Goal: Contribute content: Contribute content

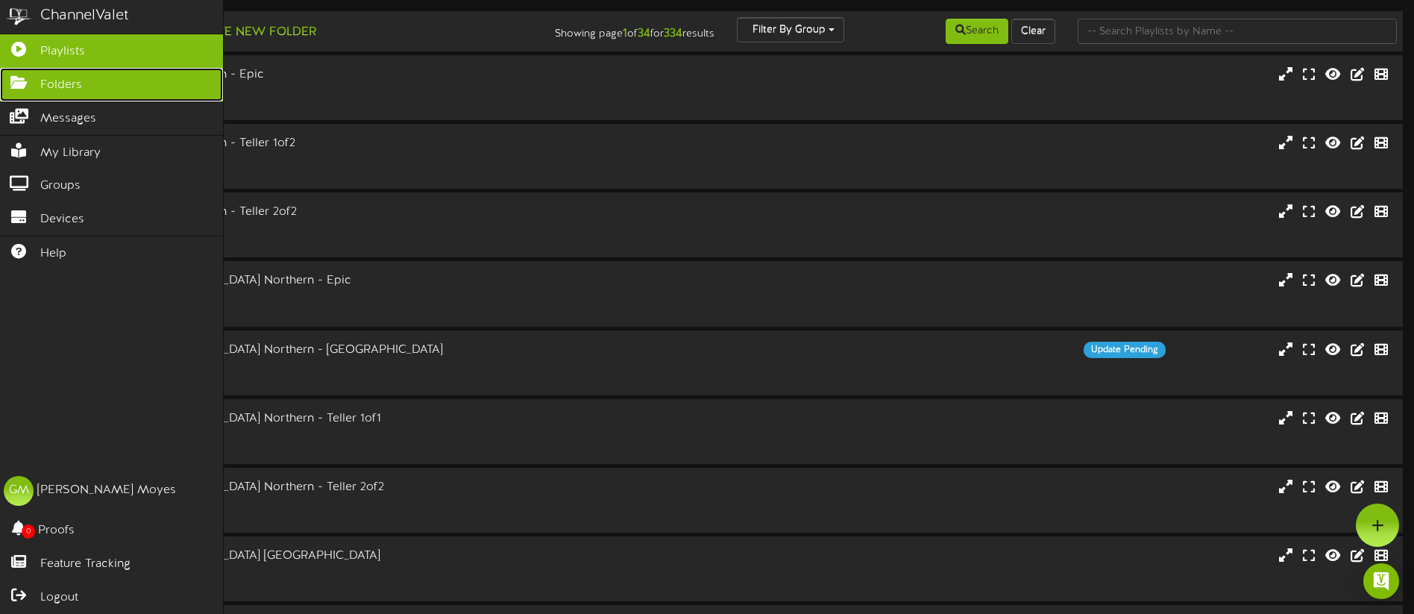
click at [10, 86] on icon at bounding box center [18, 80] width 37 height 11
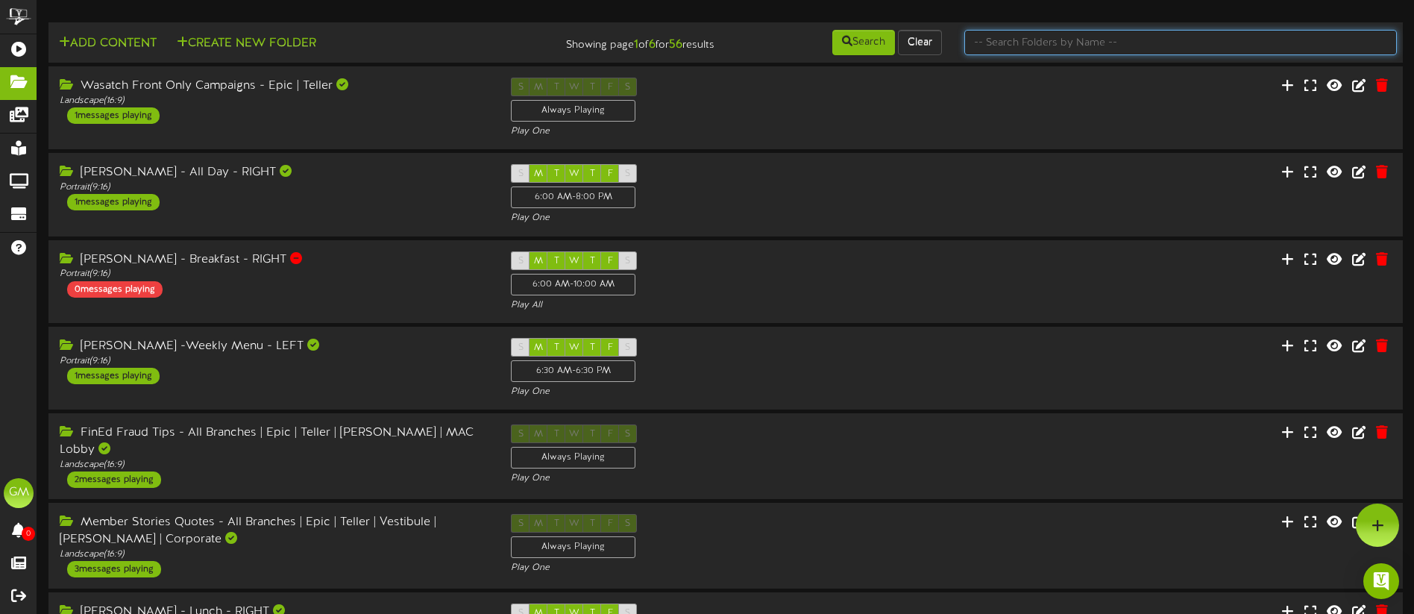
click at [1006, 44] on input "text" at bounding box center [1180, 42] width 433 height 25
type input "Member"
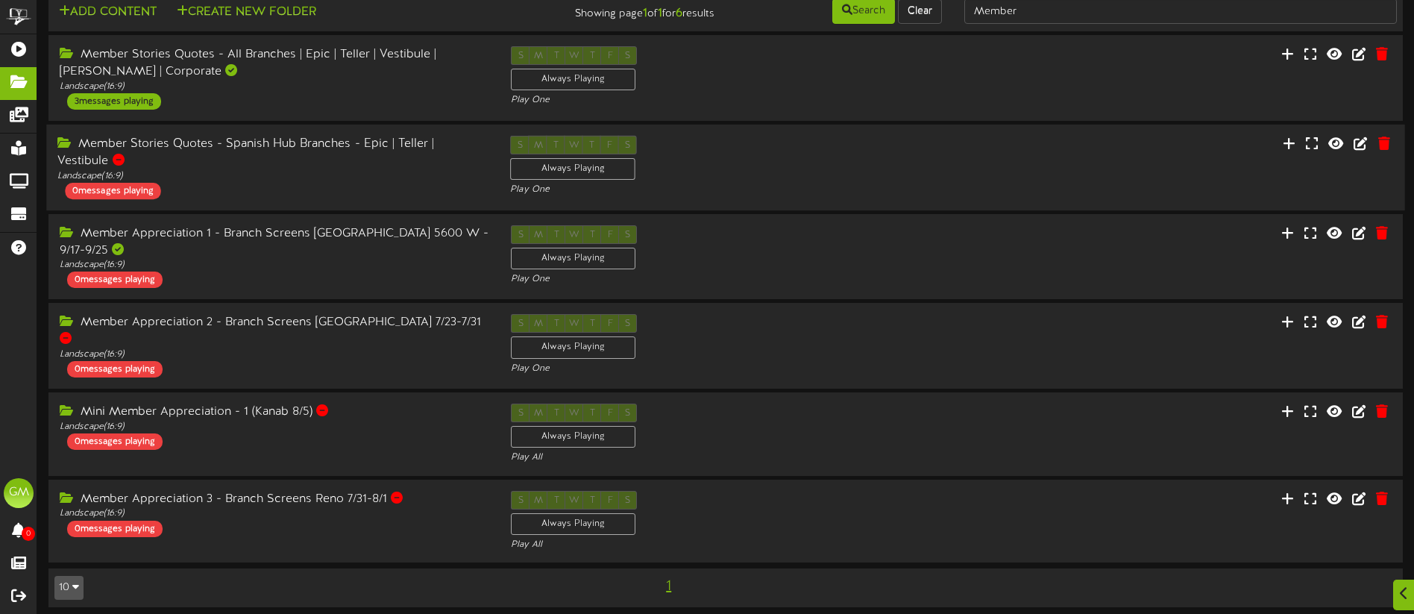
scroll to position [37, 0]
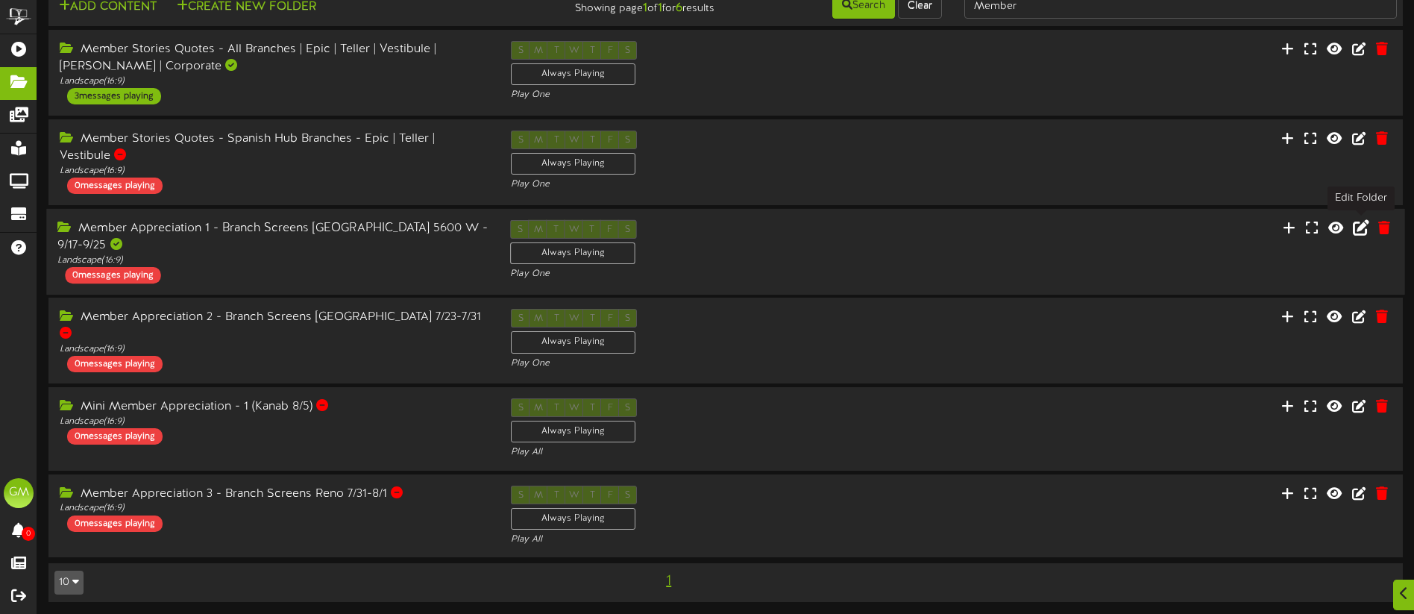
click at [1355, 226] on icon at bounding box center [1361, 227] width 16 height 16
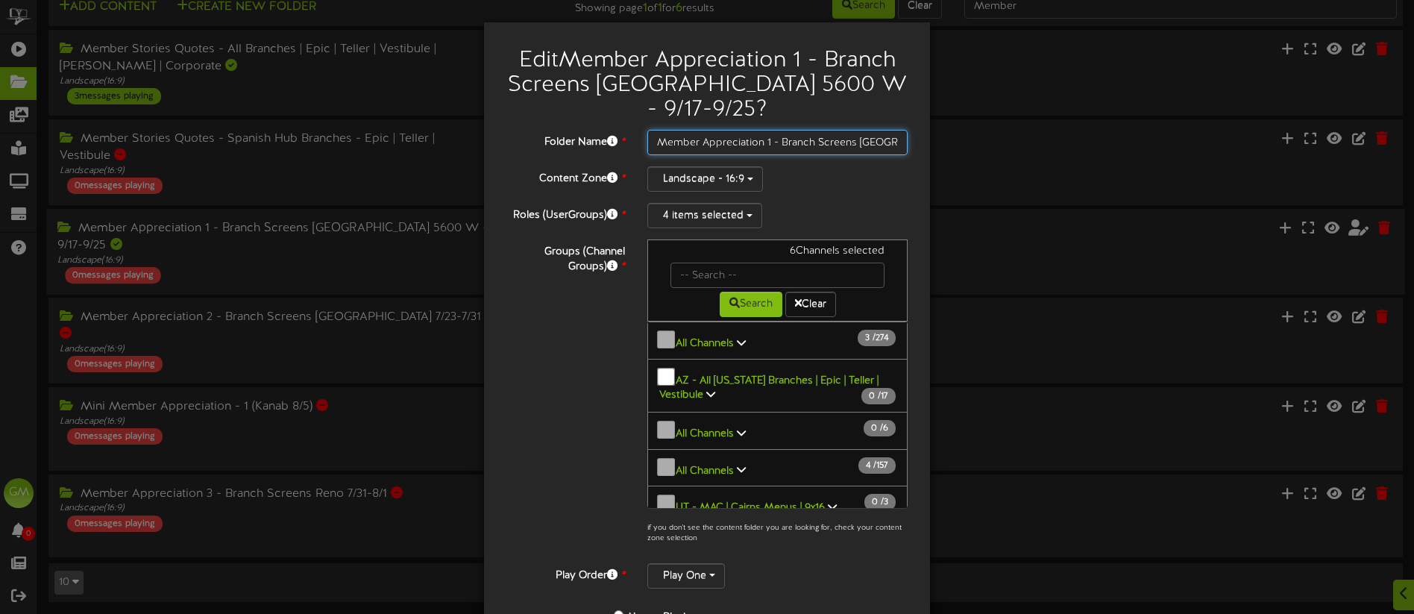
scroll to position [0, 121]
drag, startPoint x: 784, startPoint y: 144, endPoint x: 979, endPoint y: 151, distance: 194.8
click at [979, 151] on div "Edit Member Appreciation 1 - Branch Screens [GEOGRAPHIC_DATA] 5600 W - 9/17-9/2…" at bounding box center [707, 307] width 1414 height 614
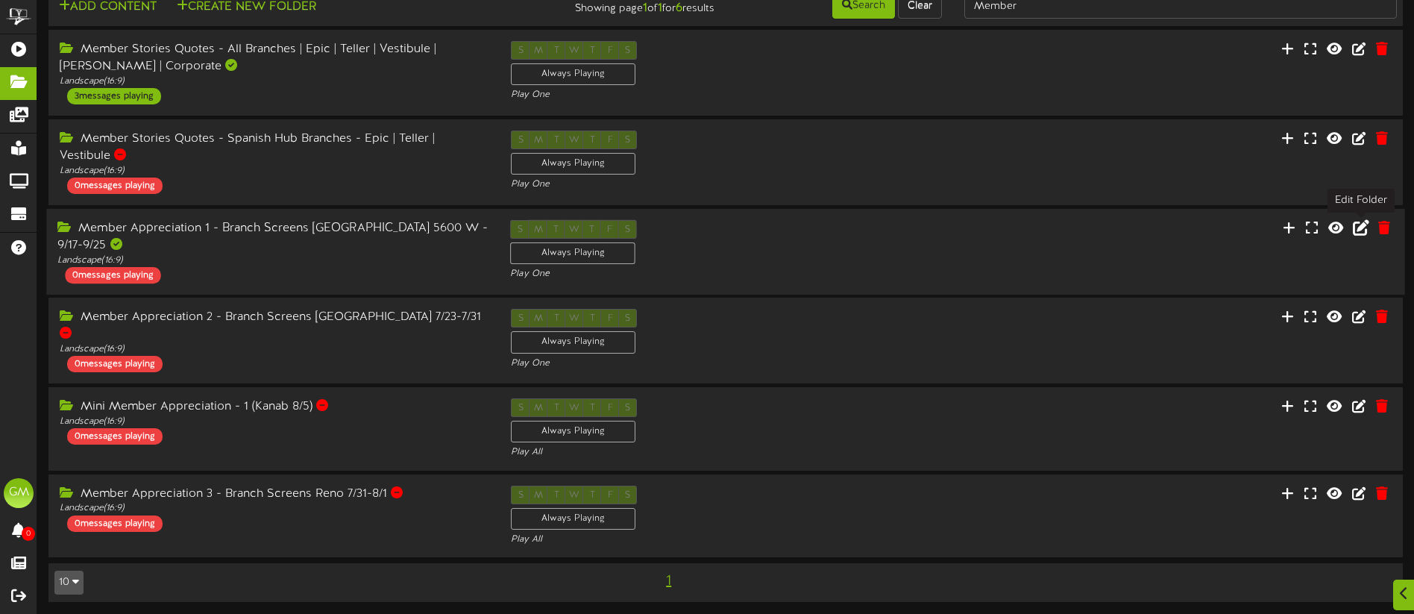
click at [1367, 228] on icon at bounding box center [1361, 227] width 16 height 16
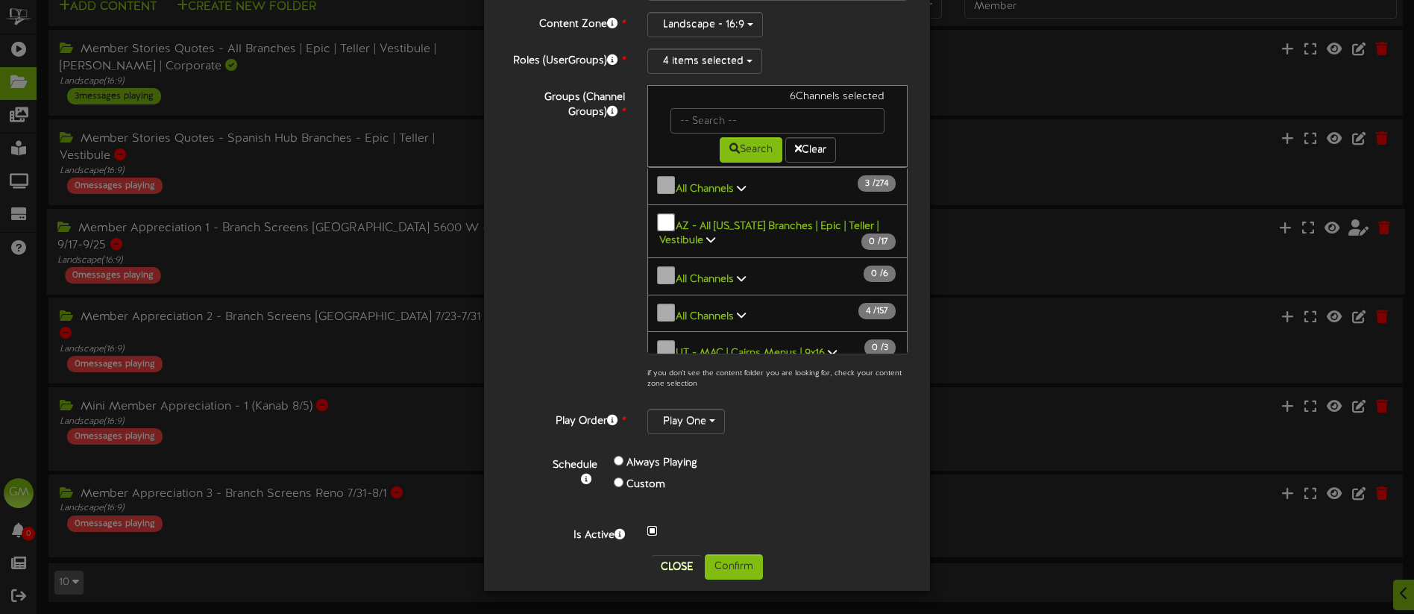
scroll to position [0, 0]
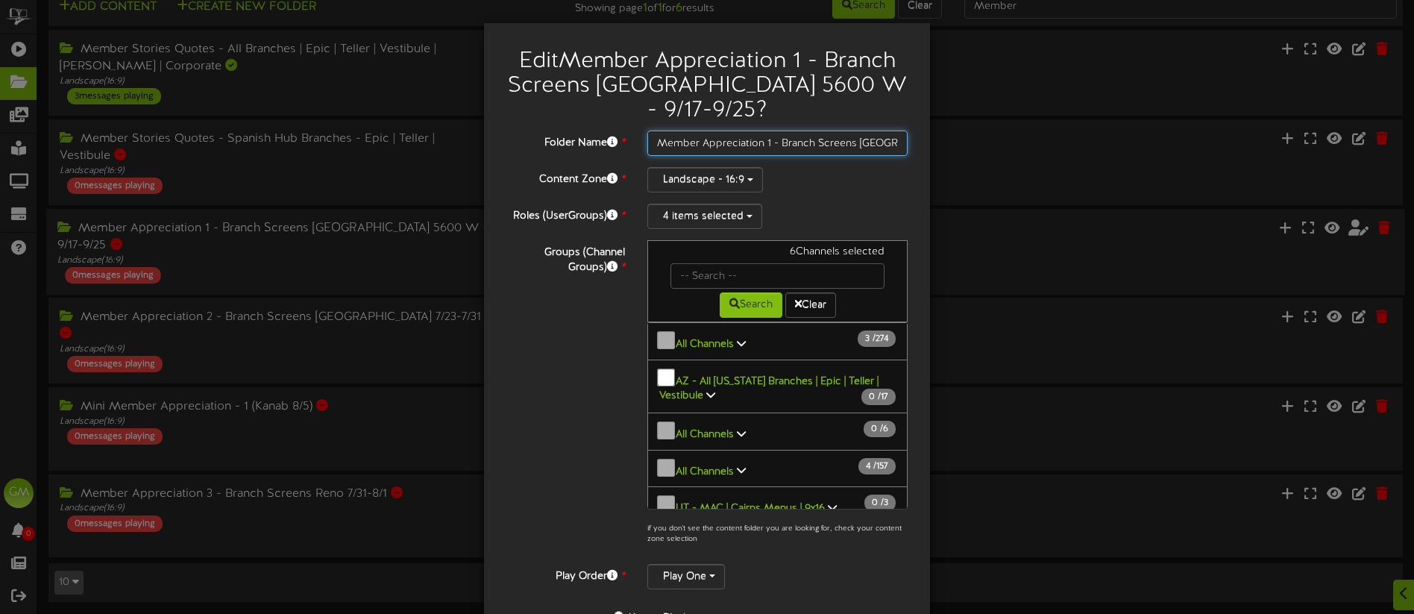
drag, startPoint x: 806, startPoint y: 145, endPoint x: 797, endPoint y: 142, distance: 9.4
click at [805, 143] on input "Member Appreciation 1 - Branch Screens [GEOGRAPHIC_DATA] 5600 W - 9/17-9/25" at bounding box center [777, 143] width 260 height 25
drag, startPoint x: 782, startPoint y: 142, endPoint x: 905, endPoint y: 143, distance: 123.1
click at [905, 143] on input "Member Appreciation 1 - Branch Screens [GEOGRAPHIC_DATA] 5600 W - 9/17-9/25" at bounding box center [777, 143] width 260 height 25
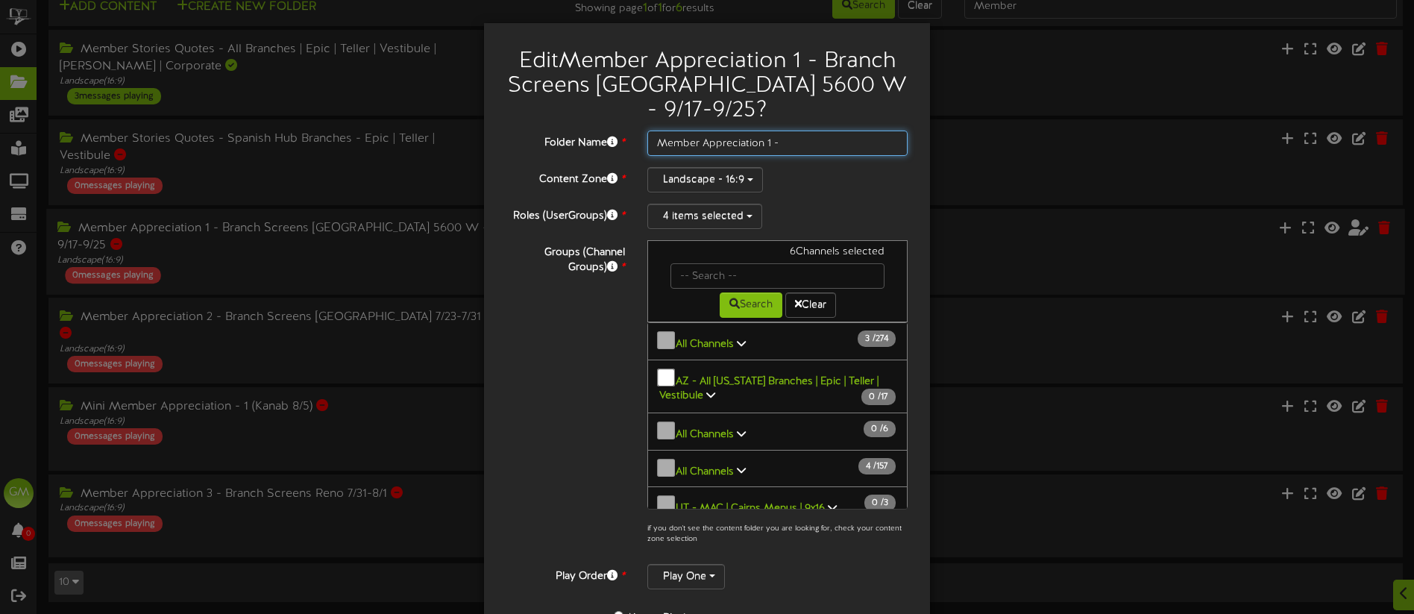
scroll to position [34, 0]
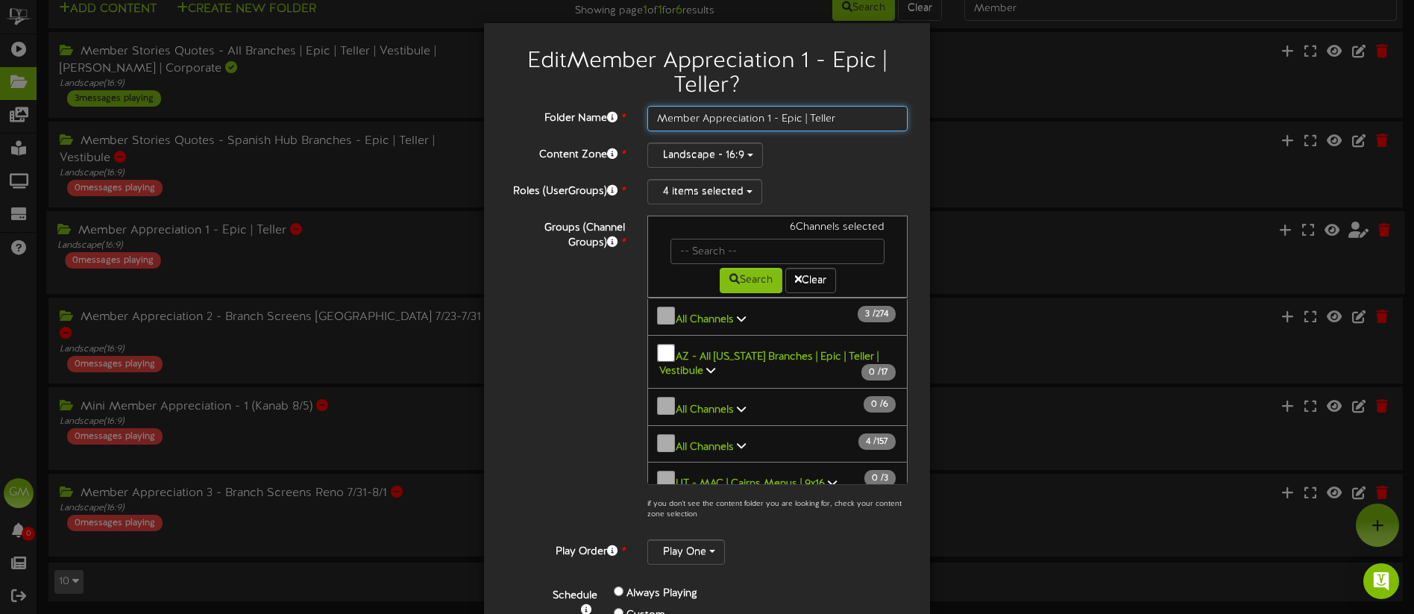
drag, startPoint x: 850, startPoint y: 119, endPoint x: 791, endPoint y: 119, distance: 58.9
click at [791, 119] on input "Member Appreciation 1 - Epic | Teller" at bounding box center [777, 118] width 260 height 25
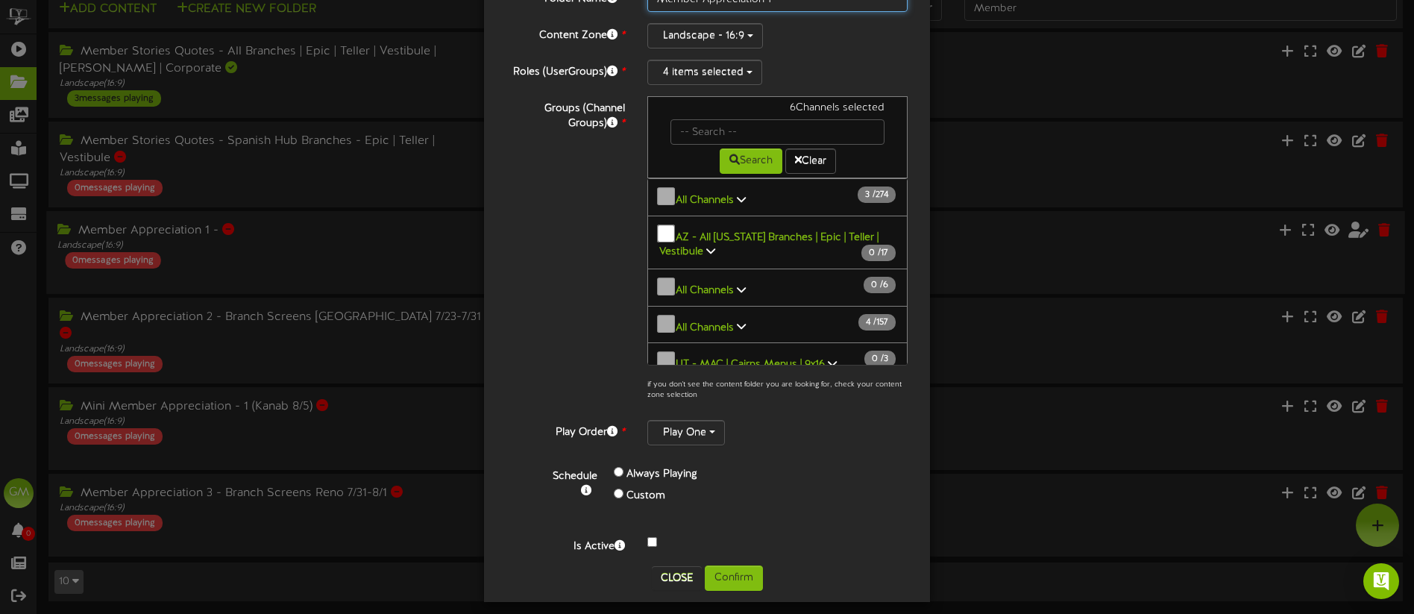
scroll to position [106, 0]
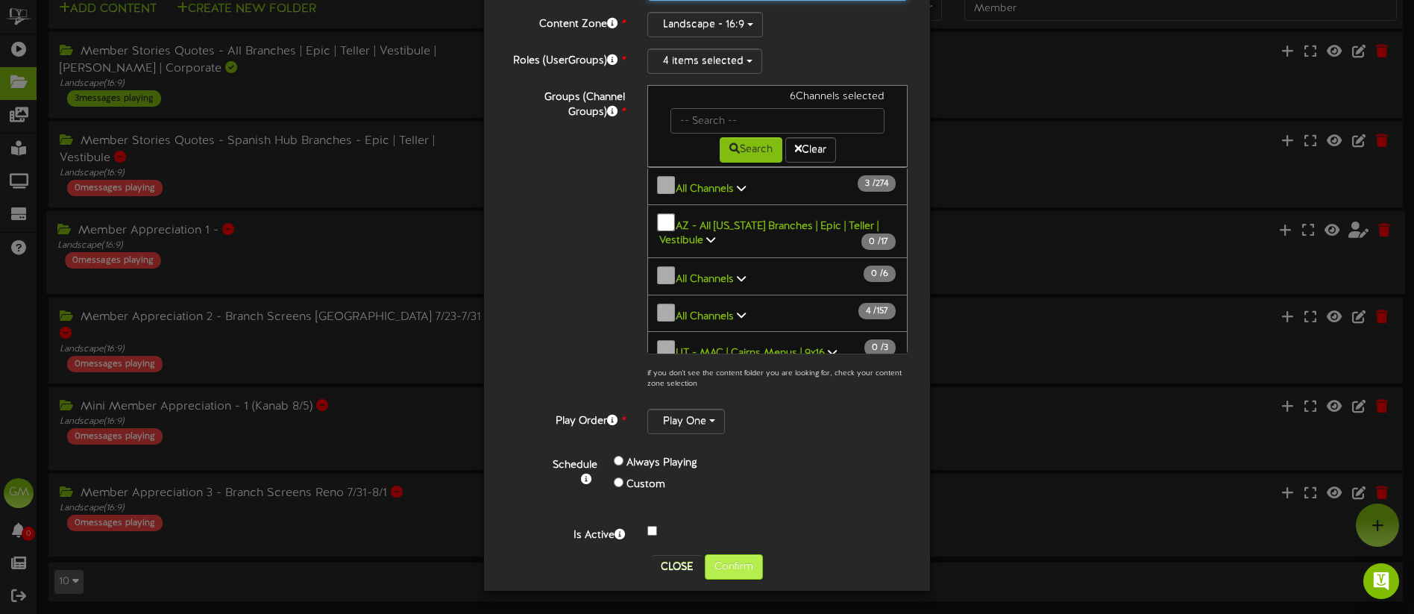
type input "Member Appreciation 1 -"
click at [744, 570] on button "Confirm" at bounding box center [734, 566] width 58 height 25
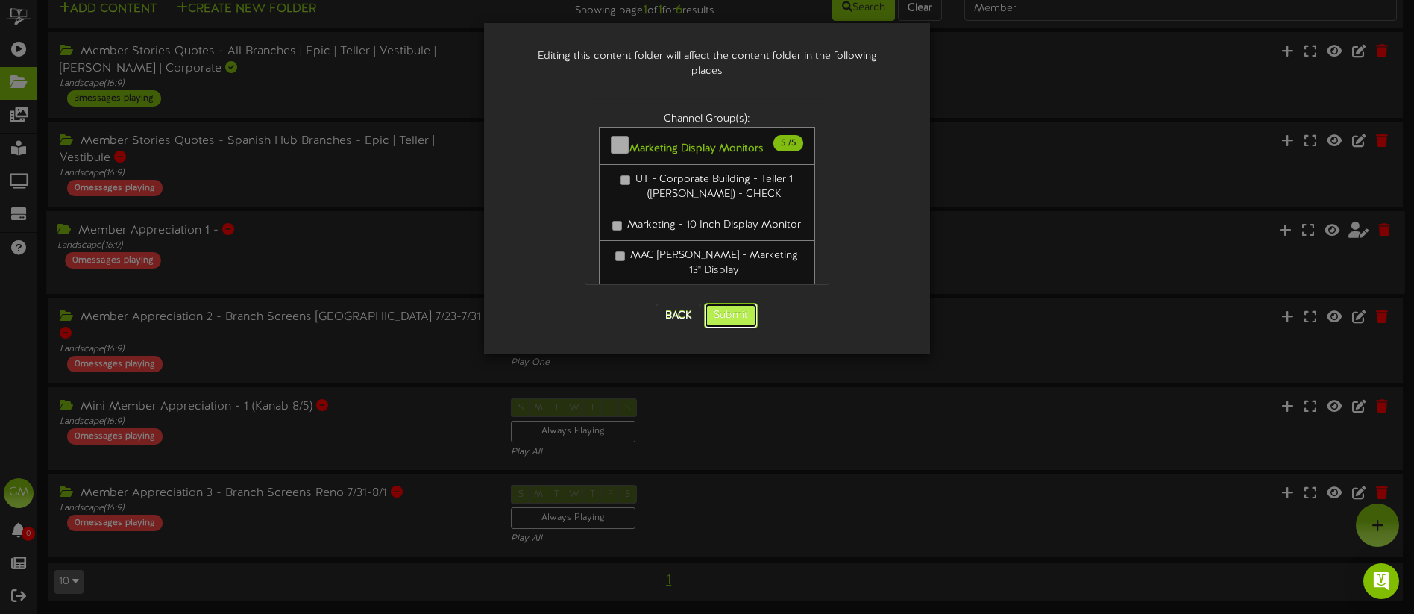
click at [736, 303] on button "Submit" at bounding box center [731, 315] width 54 height 25
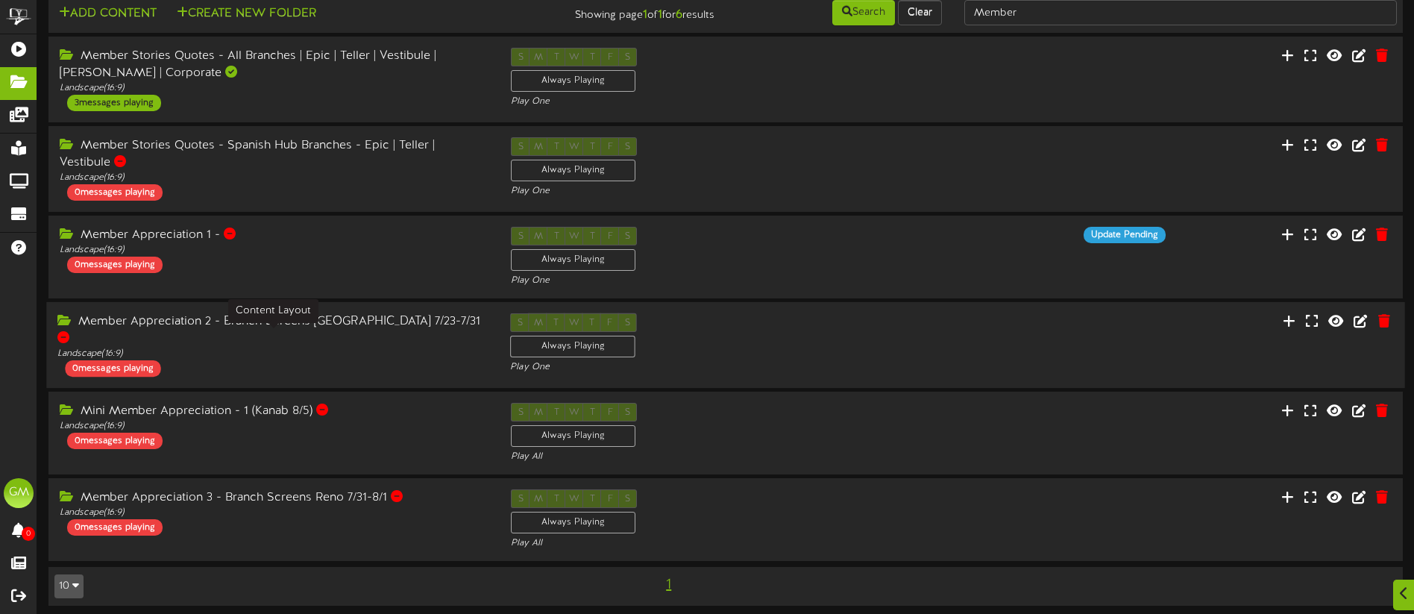
scroll to position [31, 0]
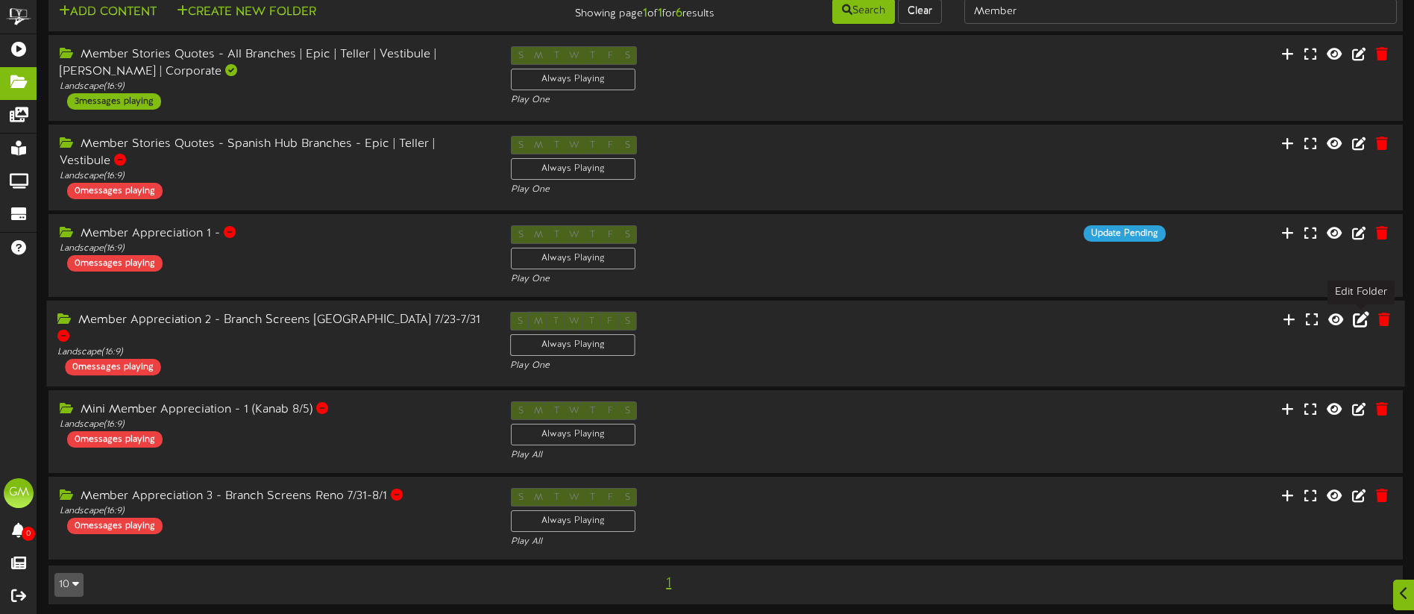
click at [1364, 320] on icon at bounding box center [1361, 318] width 16 height 16
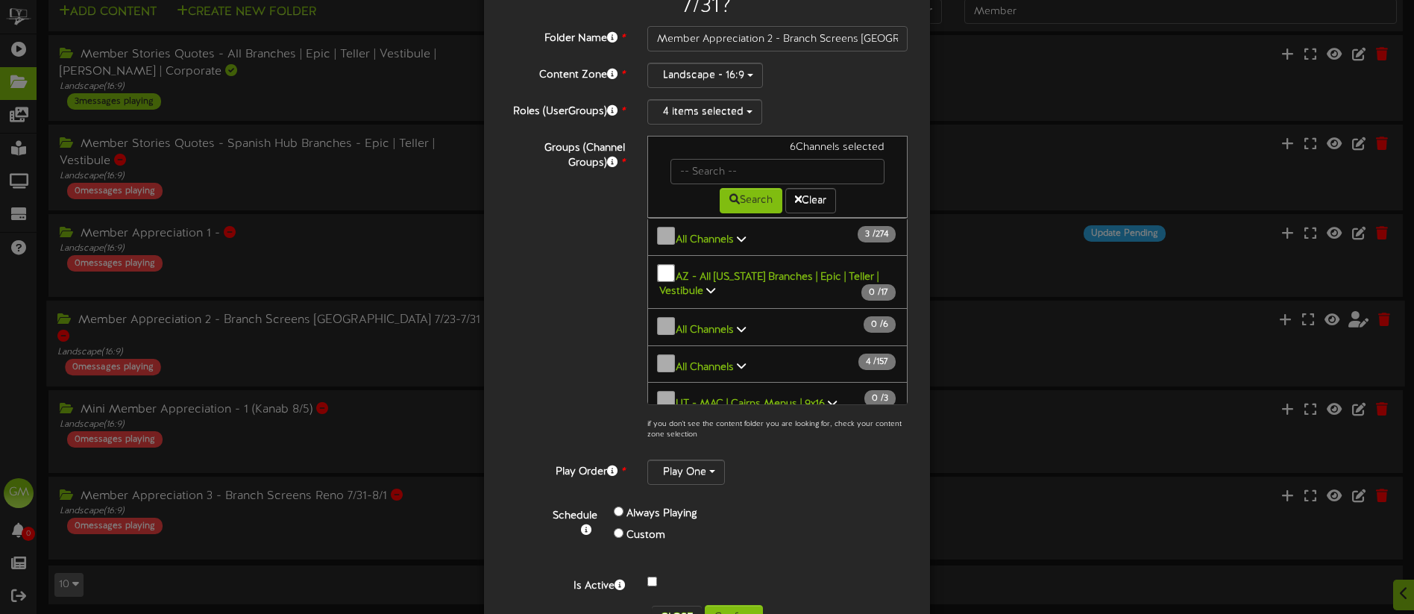
scroll to position [107, 0]
click at [653, 571] on div at bounding box center [777, 580] width 283 height 18
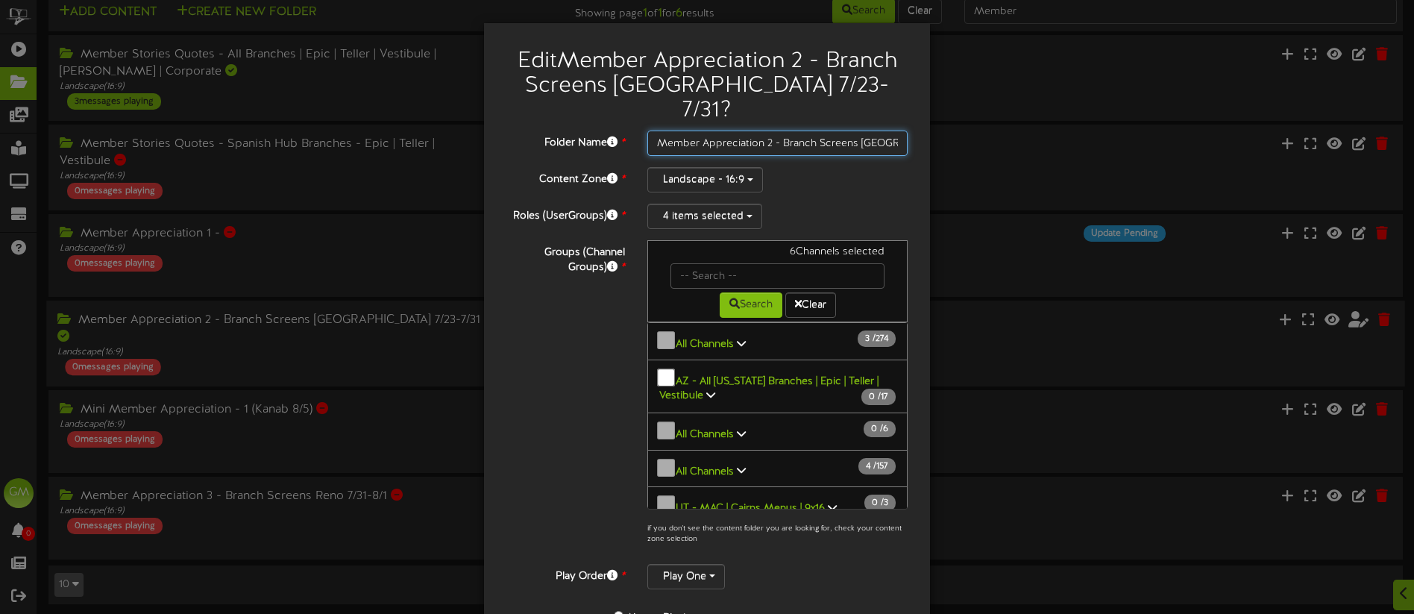
scroll to position [0, 50]
drag, startPoint x: 786, startPoint y: 118, endPoint x: 891, endPoint y: 119, distance: 105.2
click at [890, 131] on input "Member Appreciation 2 - Branch Screens [GEOGRAPHIC_DATA] 7/23-7/31" at bounding box center [777, 143] width 260 height 25
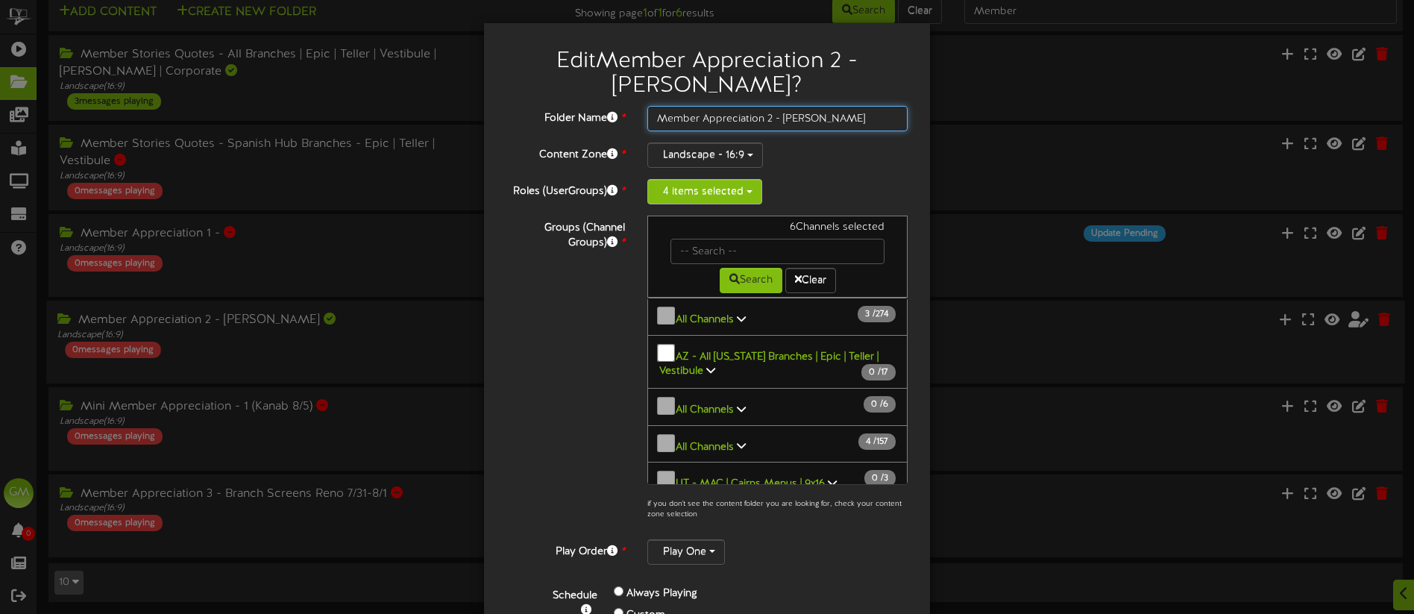
type input "Member Appreciation 2 - [PERSON_NAME]"
click at [708, 190] on button "4 items selected" at bounding box center [704, 191] width 115 height 25
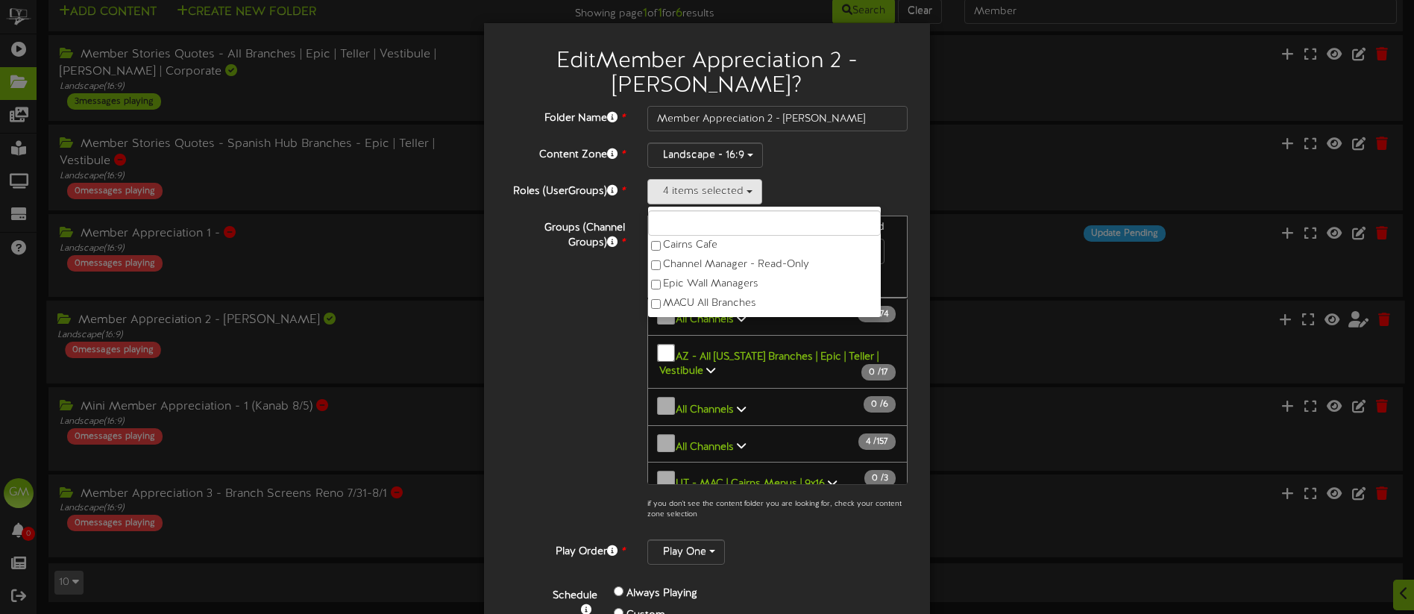
click at [564, 341] on div "Groups (Channel Groups) * 6 Channels selected Search Clear 3 274" at bounding box center [707, 372] width 424 height 313
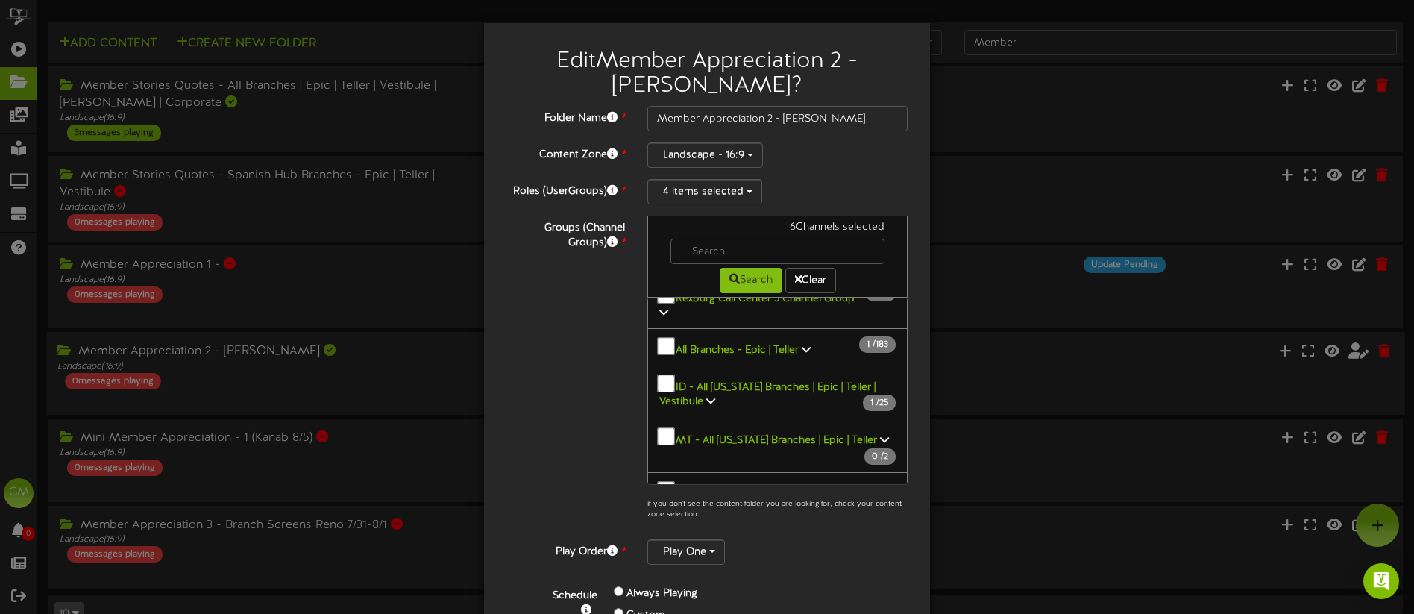
scroll to position [1085, 0]
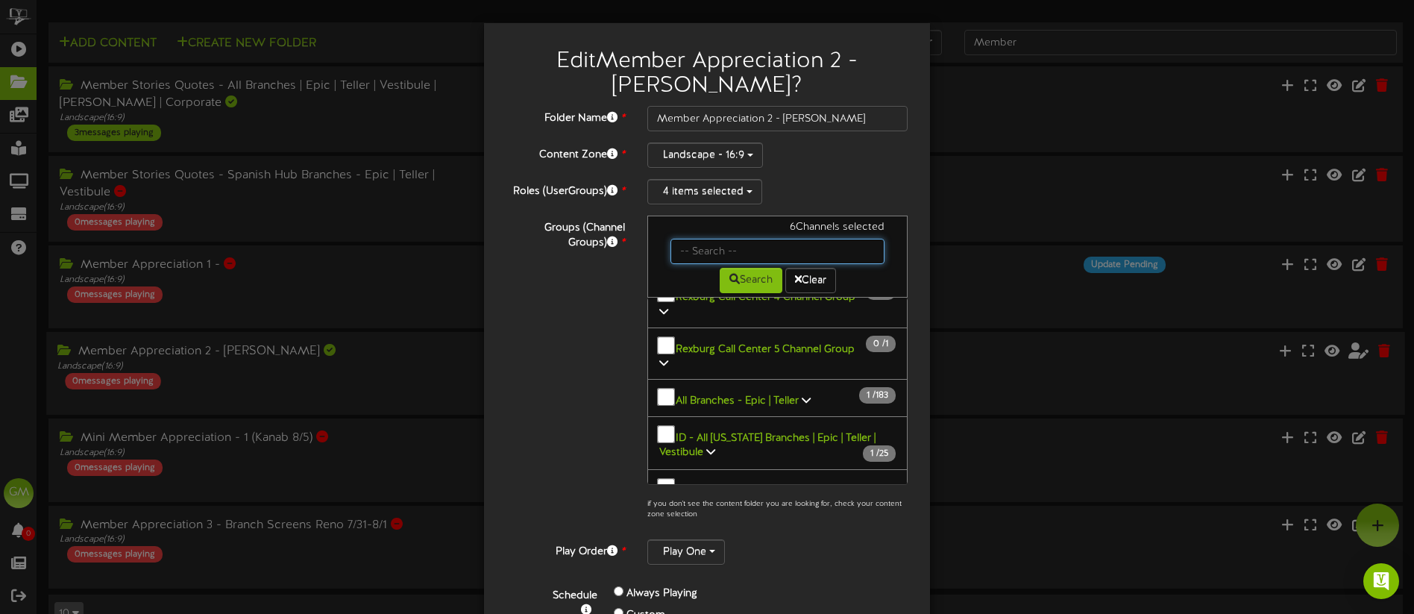
click at [707, 252] on input "text" at bounding box center [778, 251] width 214 height 25
type input "ID"
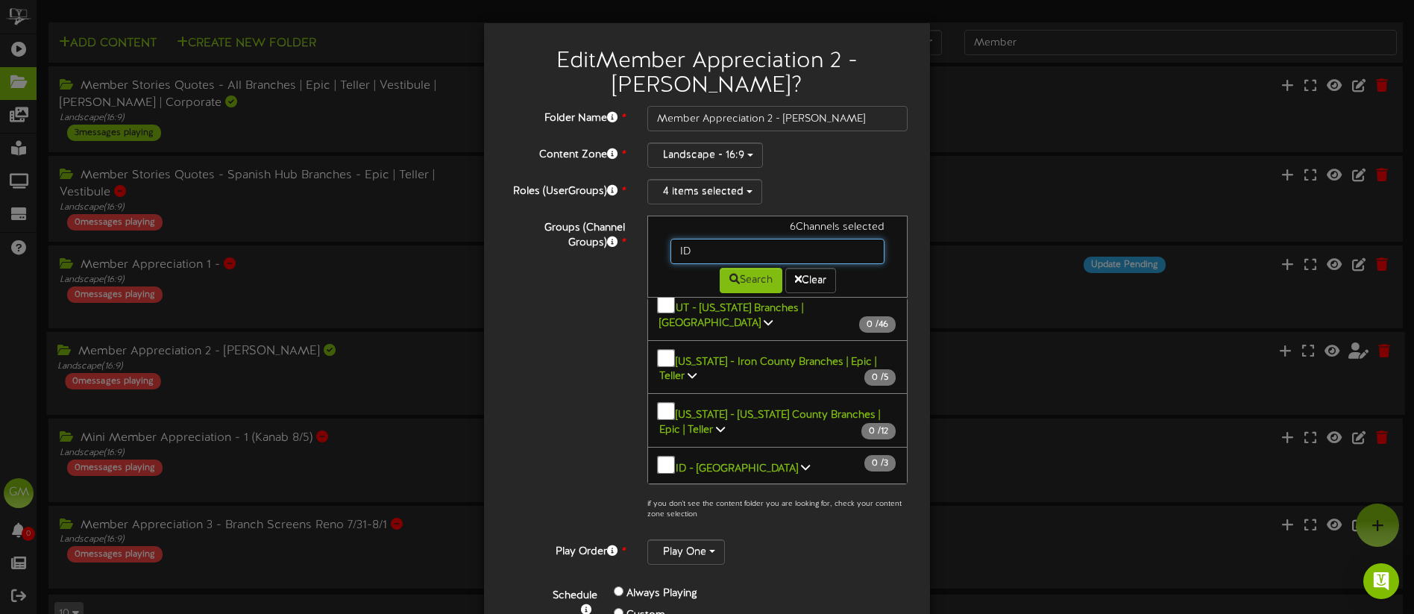
scroll to position [173, 0]
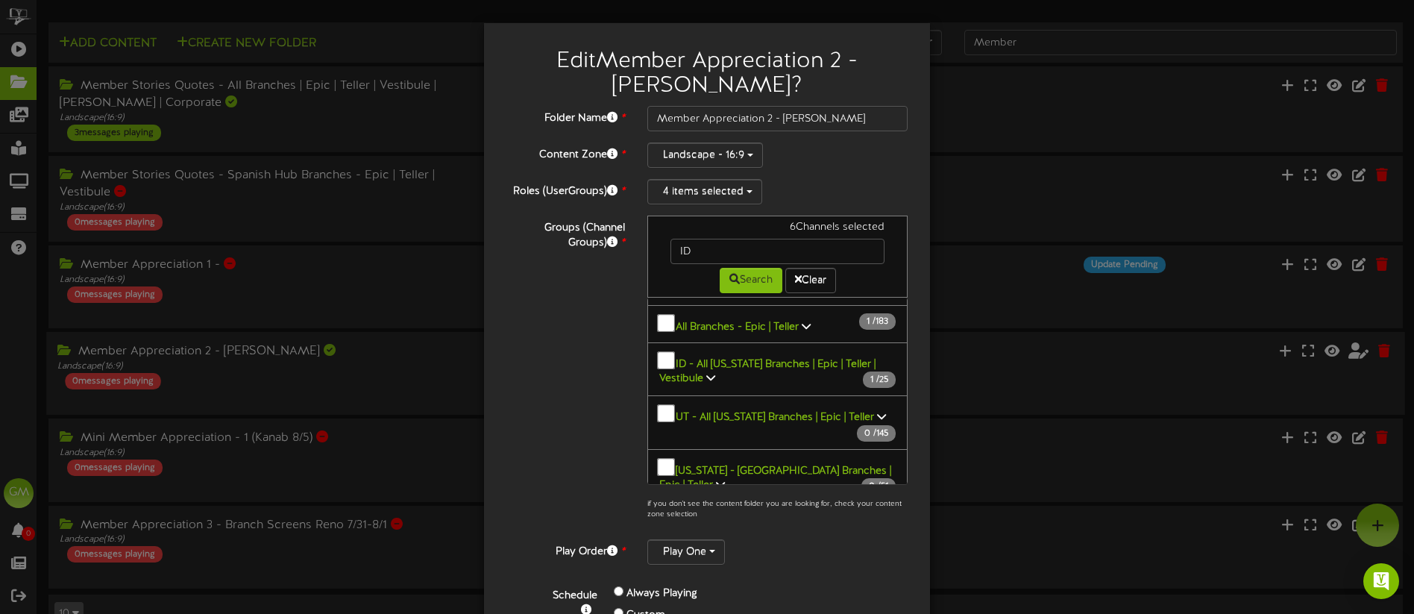
click at [710, 372] on icon at bounding box center [710, 377] width 9 height 10
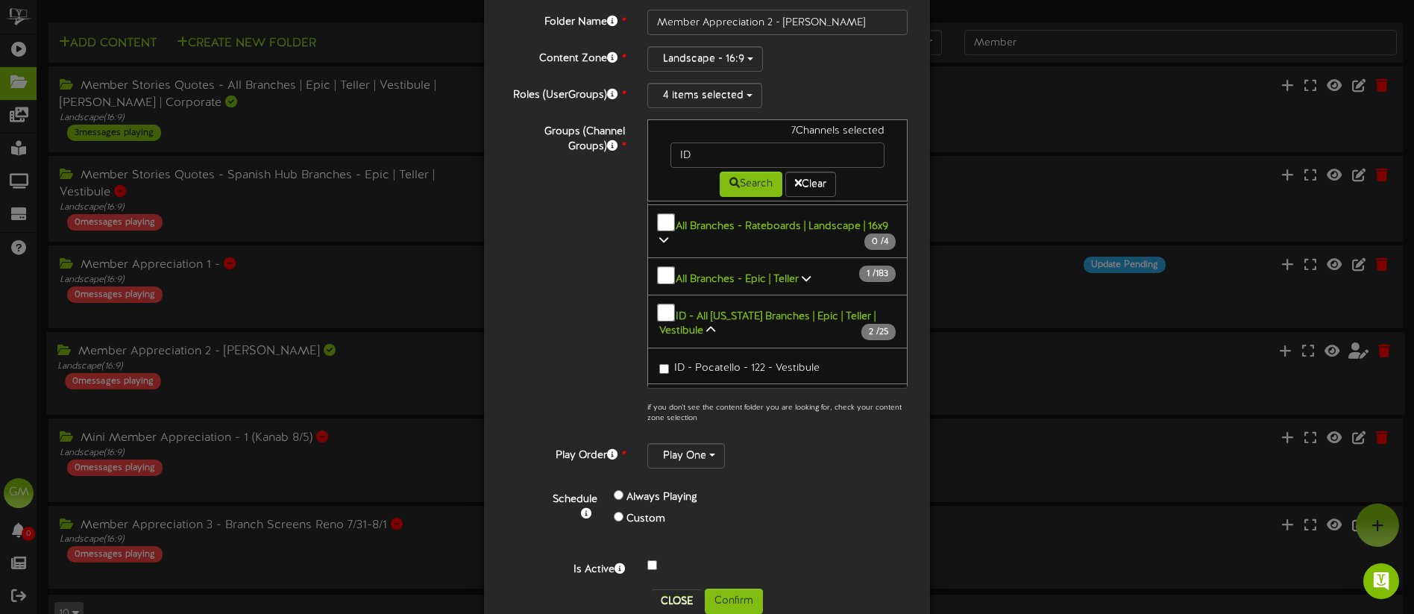
scroll to position [100, 0]
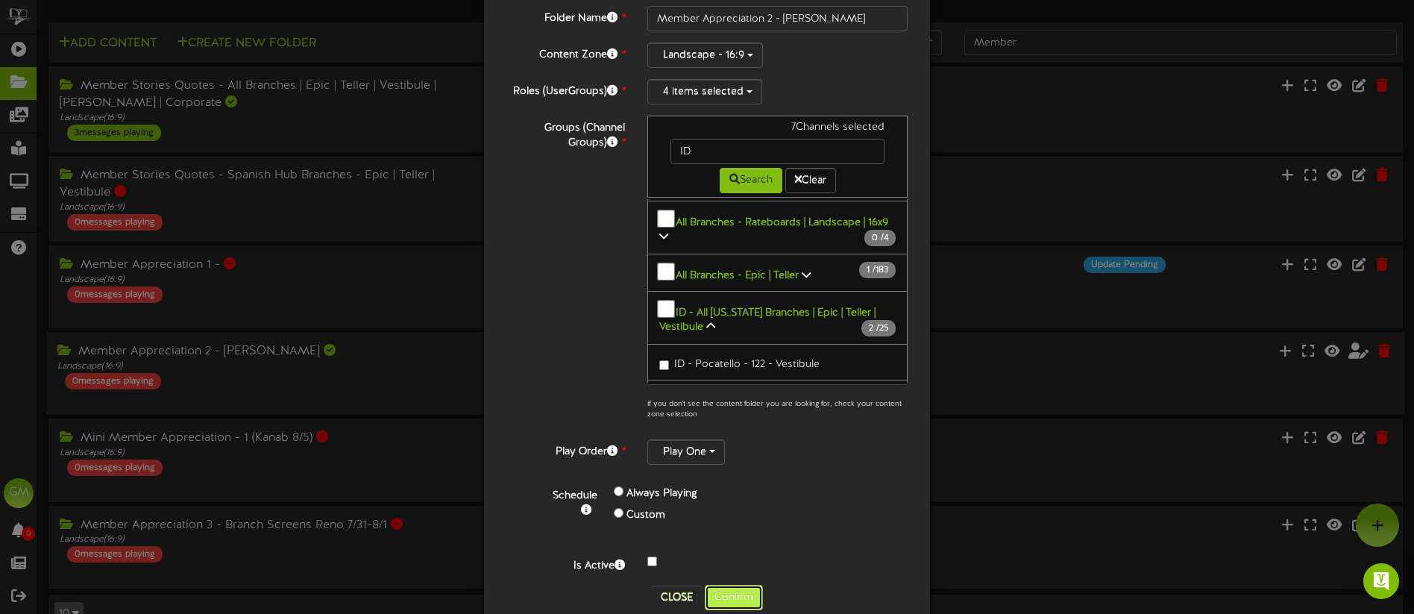
click at [736, 592] on button "Confirm" at bounding box center [734, 597] width 58 height 25
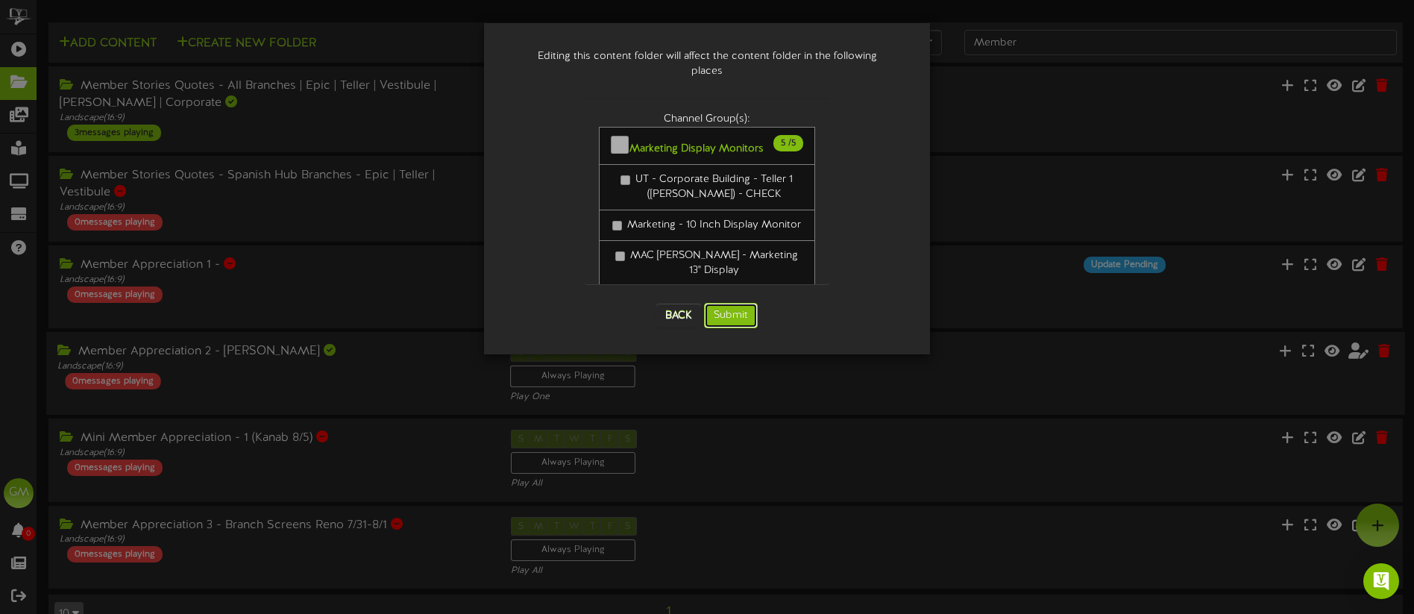
click at [735, 303] on button "Submit" at bounding box center [731, 315] width 54 height 25
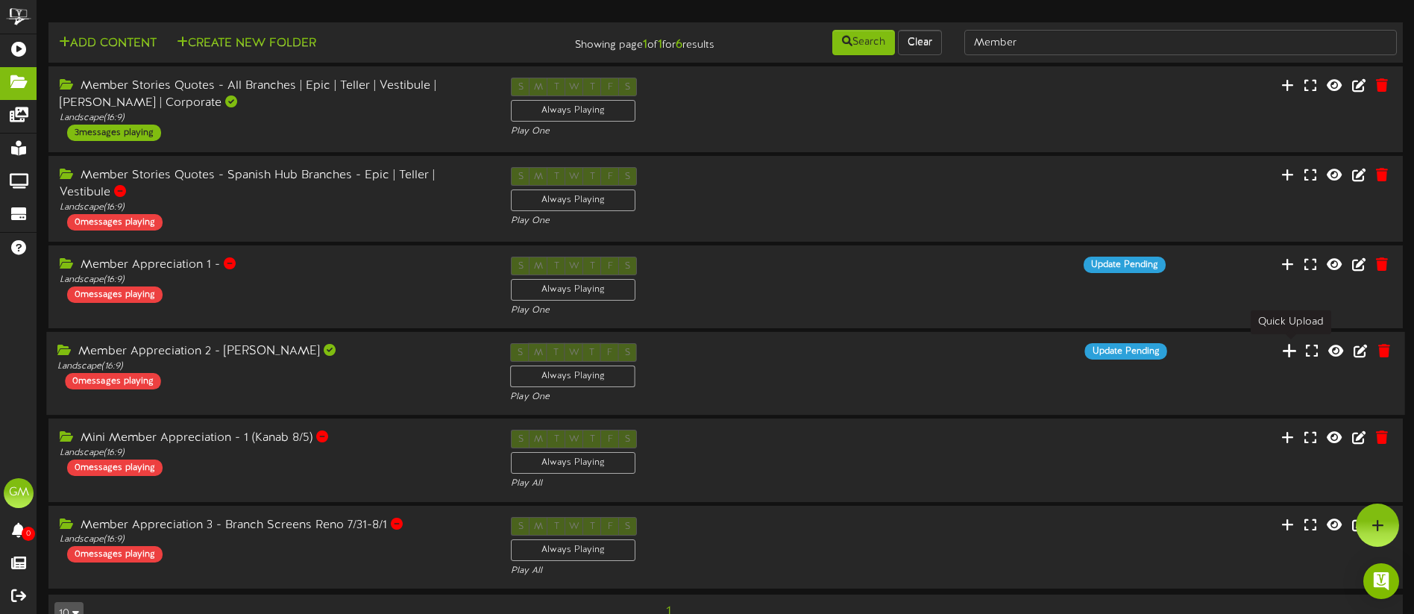
click at [1291, 353] on icon at bounding box center [1289, 350] width 15 height 16
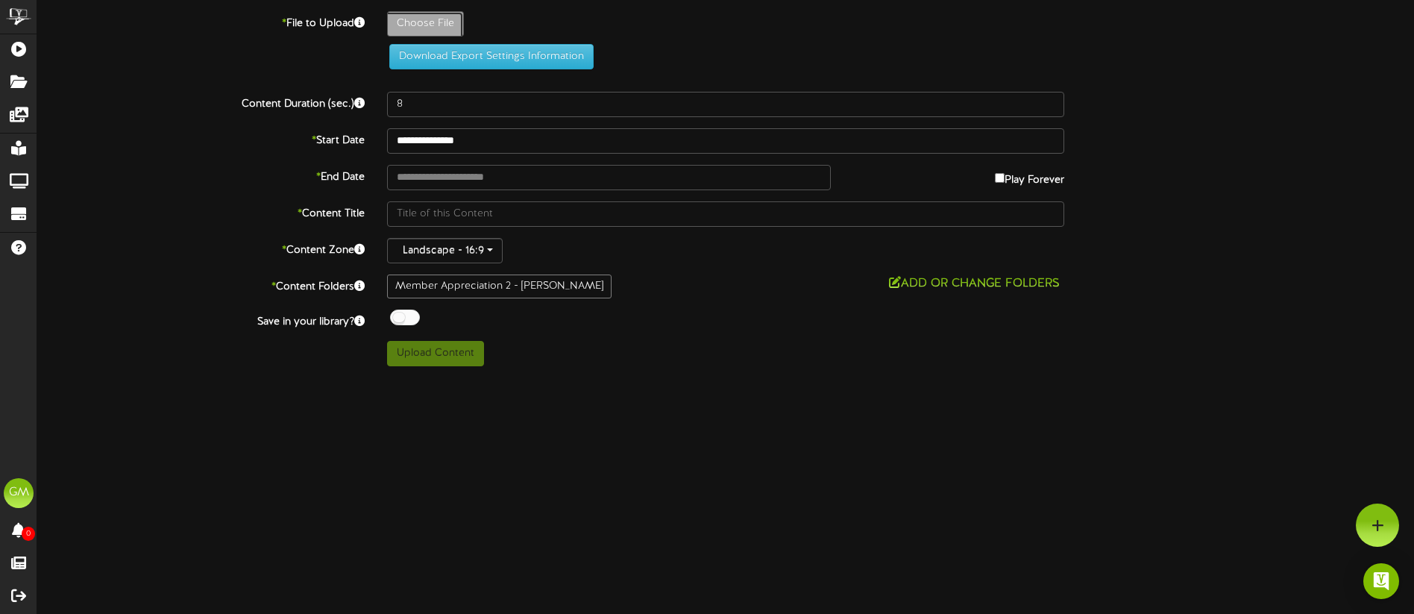
type input "**********"
type input "2025_MemberAppreciation_Ammon_TellerTV"
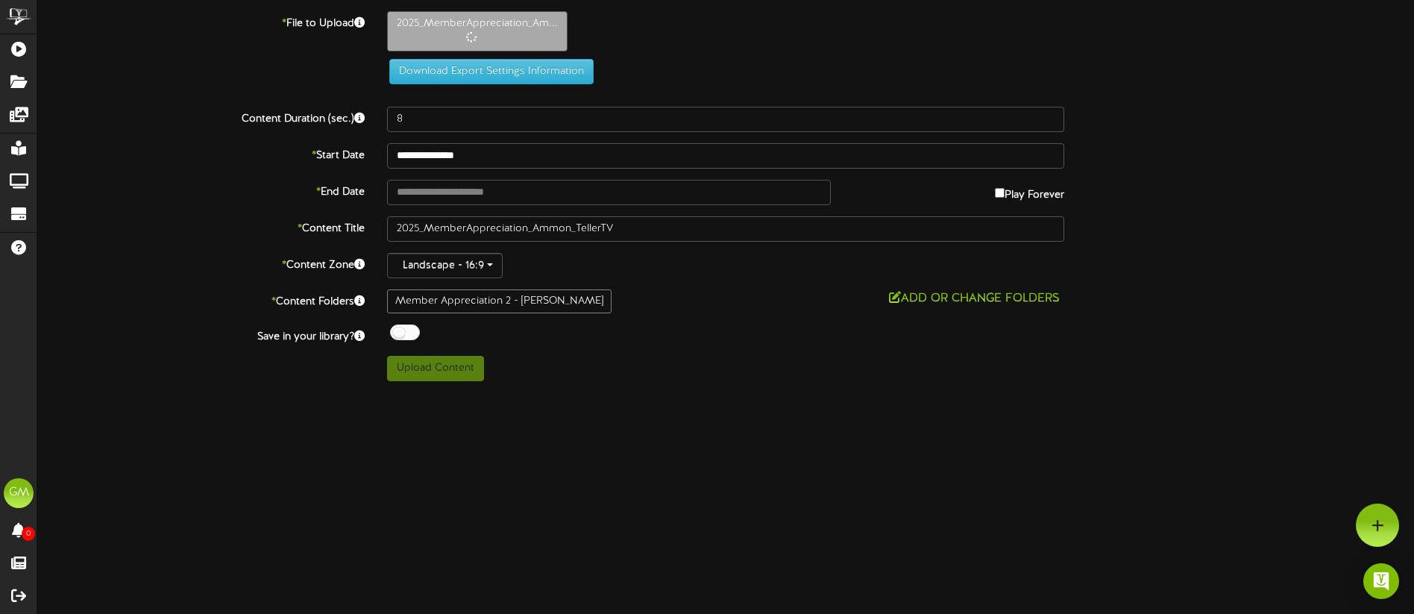
type input "15"
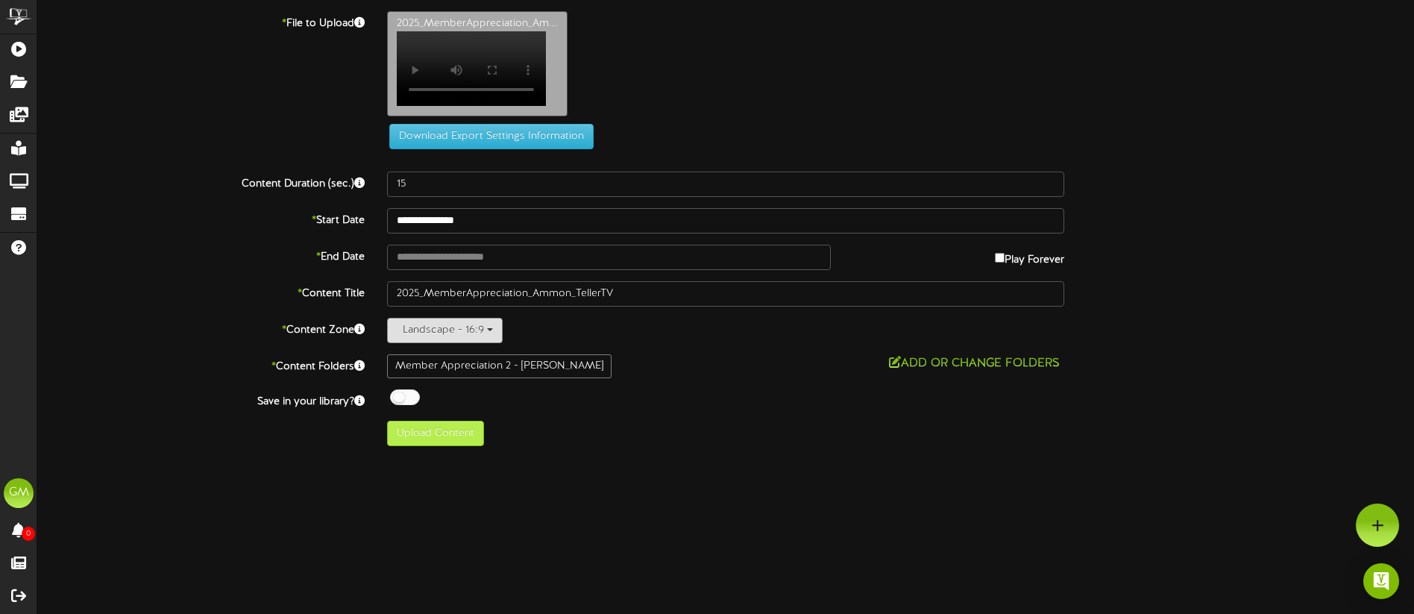
click at [436, 343] on button "Landscape - 16:9" at bounding box center [445, 330] width 116 height 25
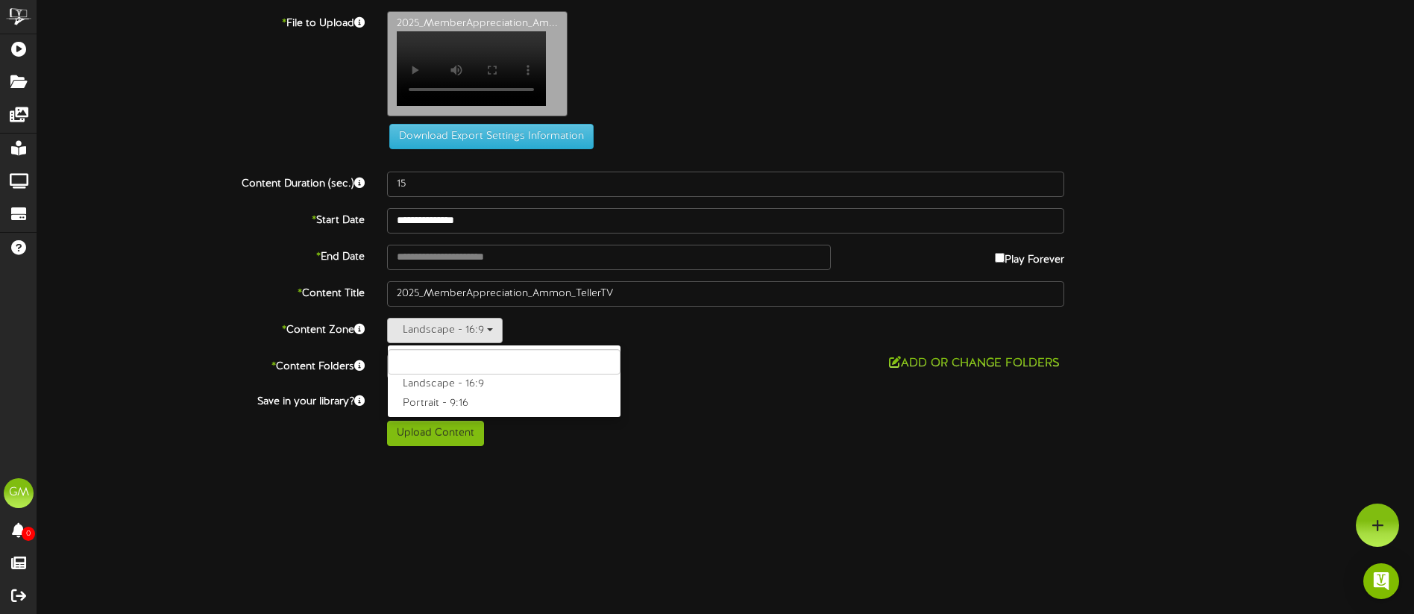
drag, startPoint x: 283, startPoint y: 361, endPoint x: 250, endPoint y: 358, distance: 33.0
click at [280, 360] on div "**********" at bounding box center [725, 228] width 1377 height 435
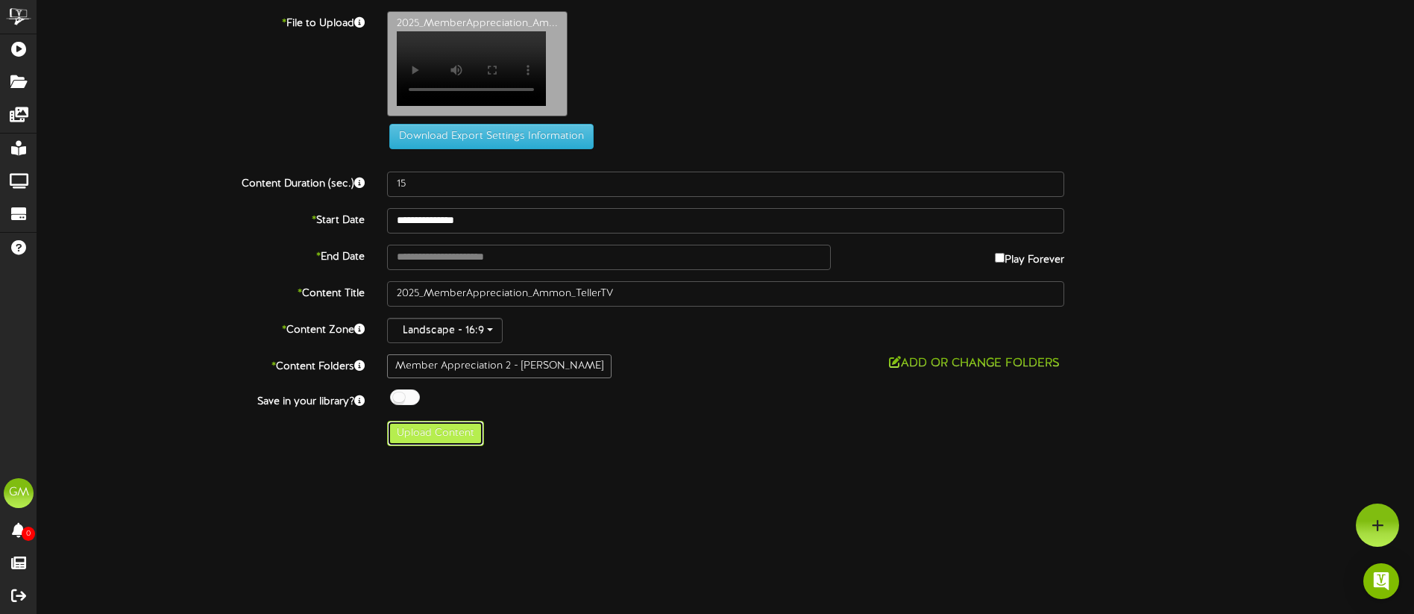
click at [445, 442] on button "Upload Content" at bounding box center [435, 433] width 97 height 25
type input "**********"
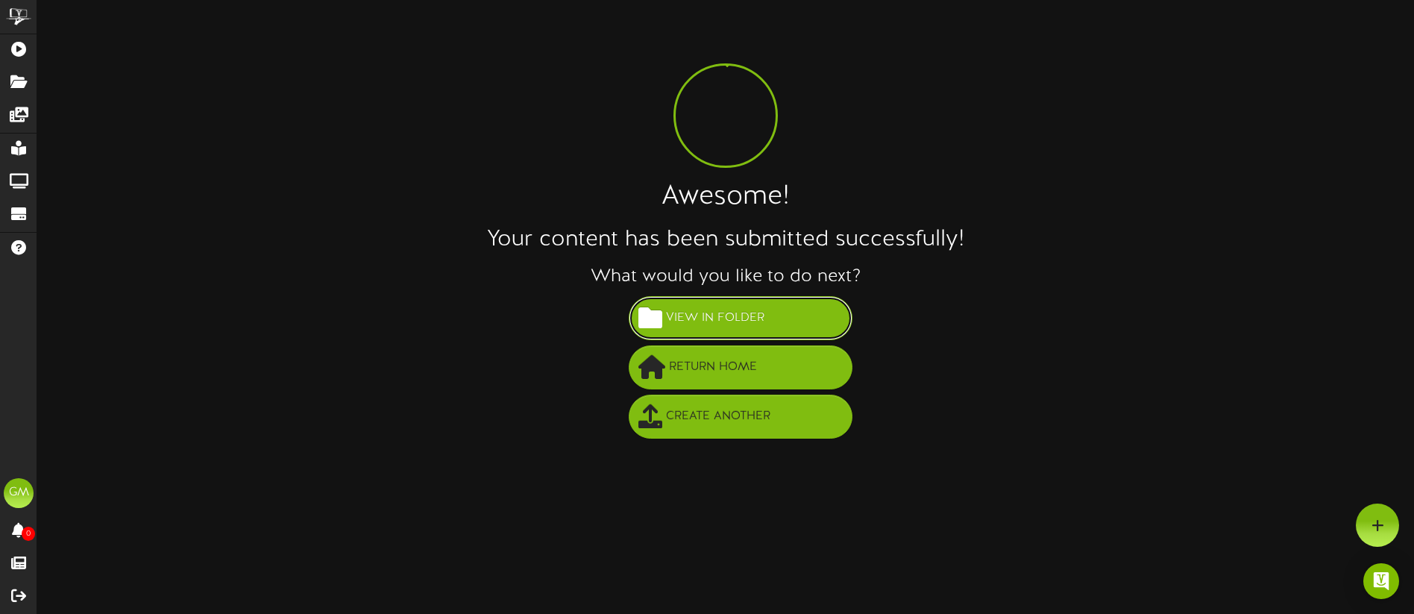
click at [765, 320] on span "View in Folder" at bounding box center [715, 318] width 106 height 25
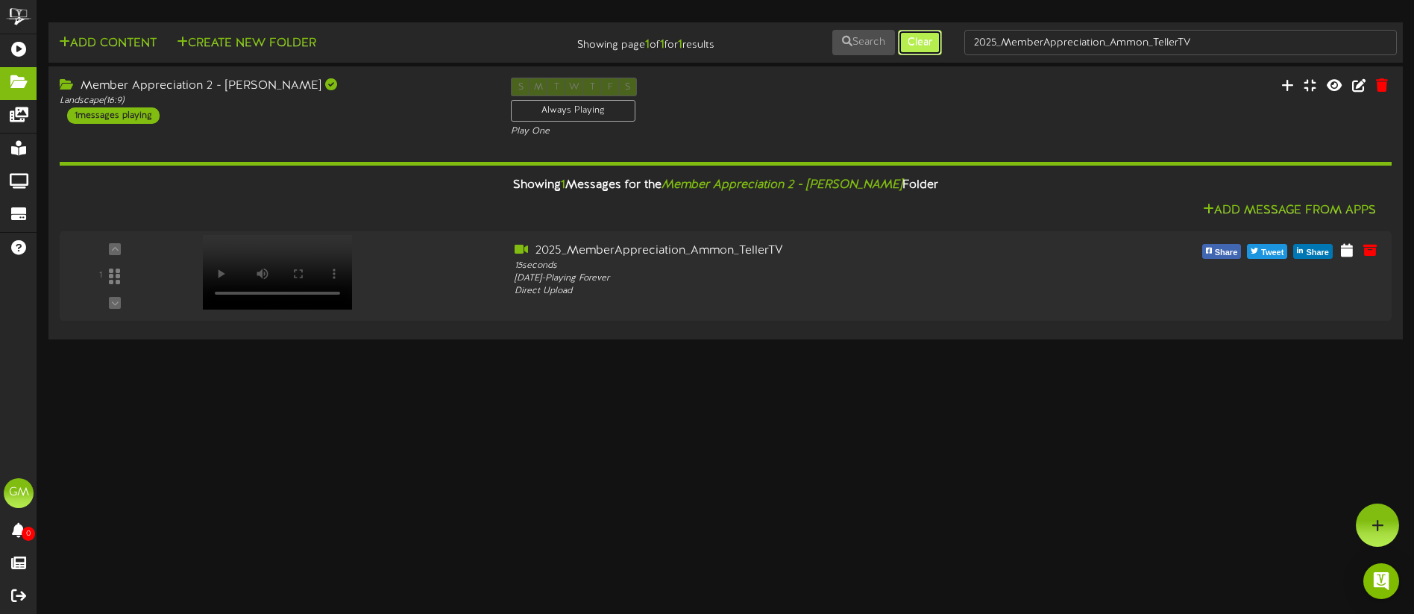
click at [929, 49] on button "Clear" at bounding box center [920, 42] width 44 height 25
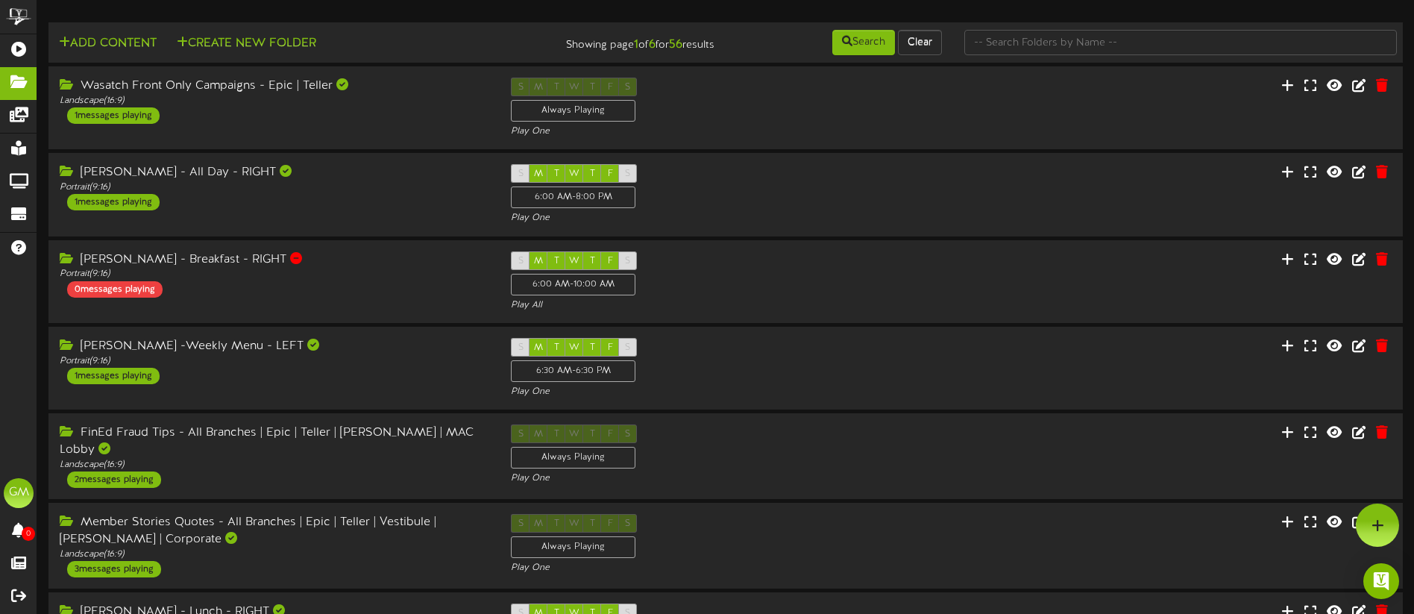
drag, startPoint x: 1038, startPoint y: 60, endPoint x: 1044, endPoint y: 44, distance: 16.8
click at [1050, 45] on td "Add Content Create New Folder Showing page 1 of 6 for 56 results Search Clear" at bounding box center [725, 42] width 1355 height 40
click at [1041, 45] on input "text" at bounding box center [1180, 42] width 433 height 25
type input "west jordan"
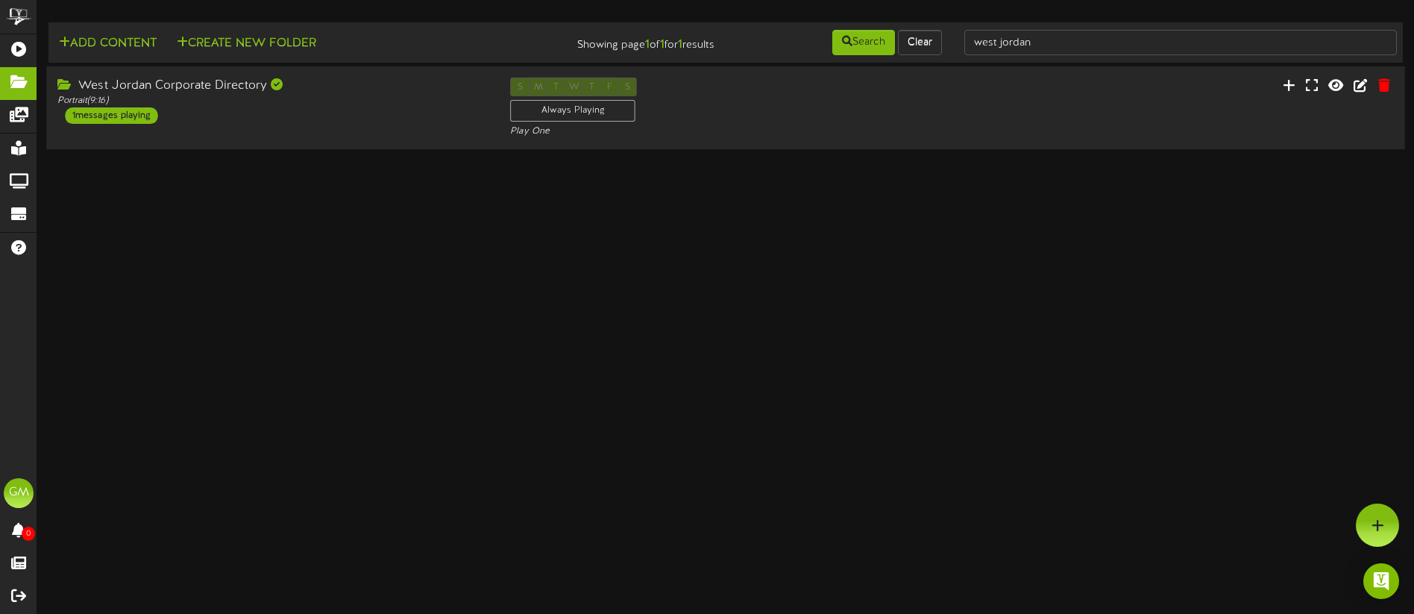
click at [388, 119] on div "West Jordan Corporate Directory Portrait ( 9:16 ) 1 messages playing" at bounding box center [272, 101] width 453 height 46
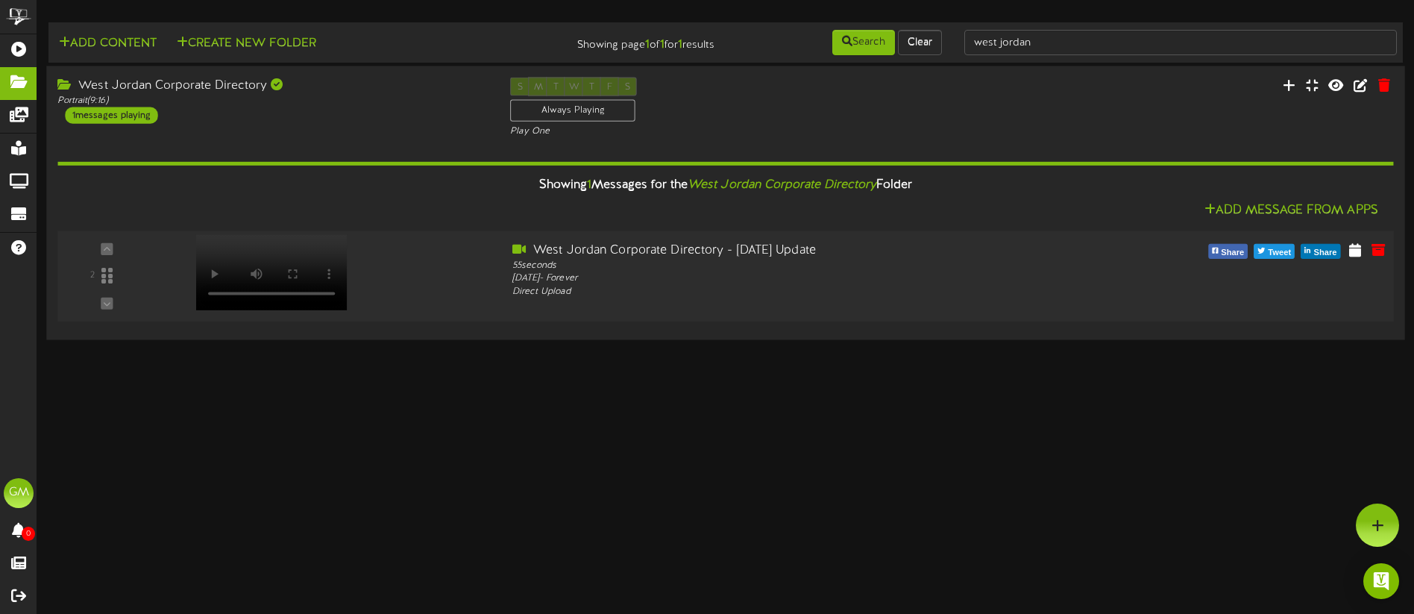
click at [264, 250] on video at bounding box center [271, 272] width 151 height 75
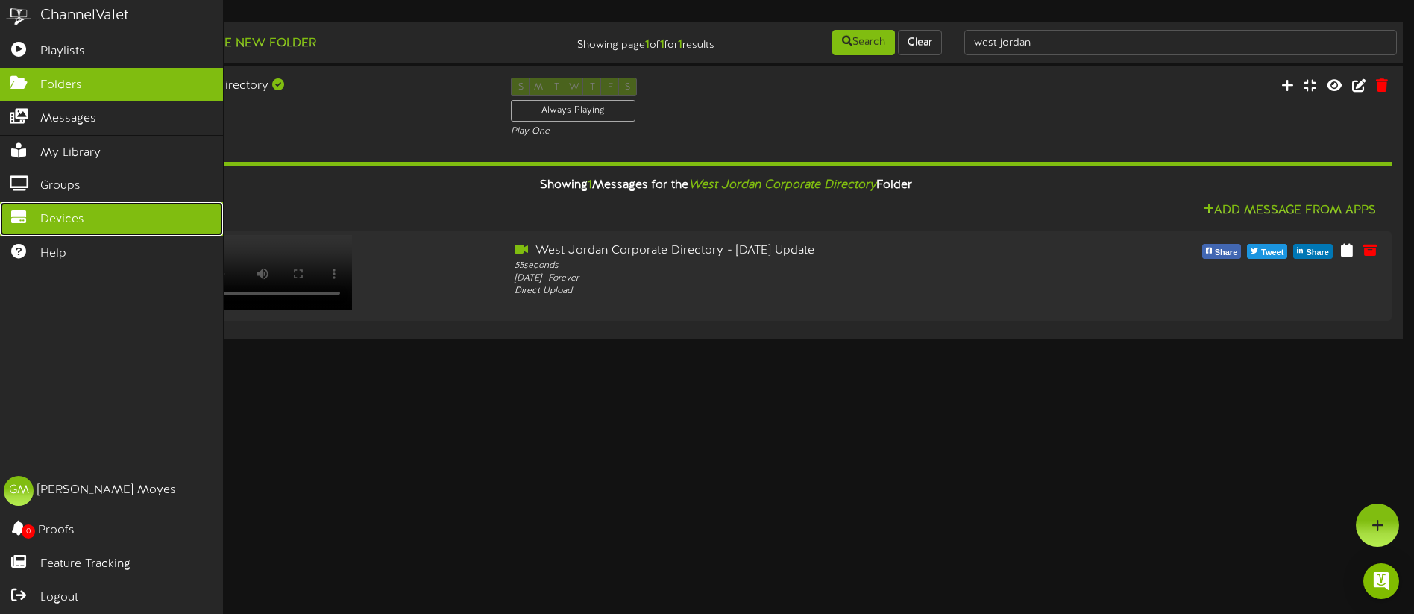
click at [71, 218] on span "Devices" at bounding box center [62, 219] width 44 height 17
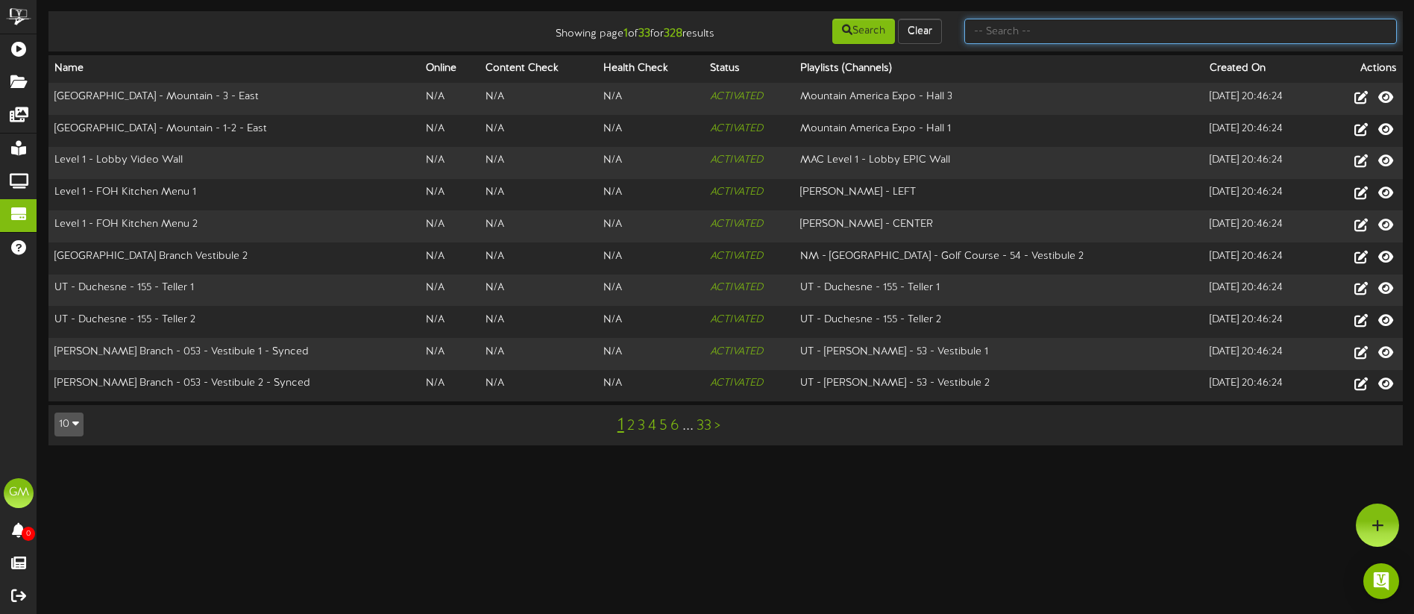
click at [1061, 38] on input "text" at bounding box center [1180, 31] width 433 height 25
type input "west jordan"
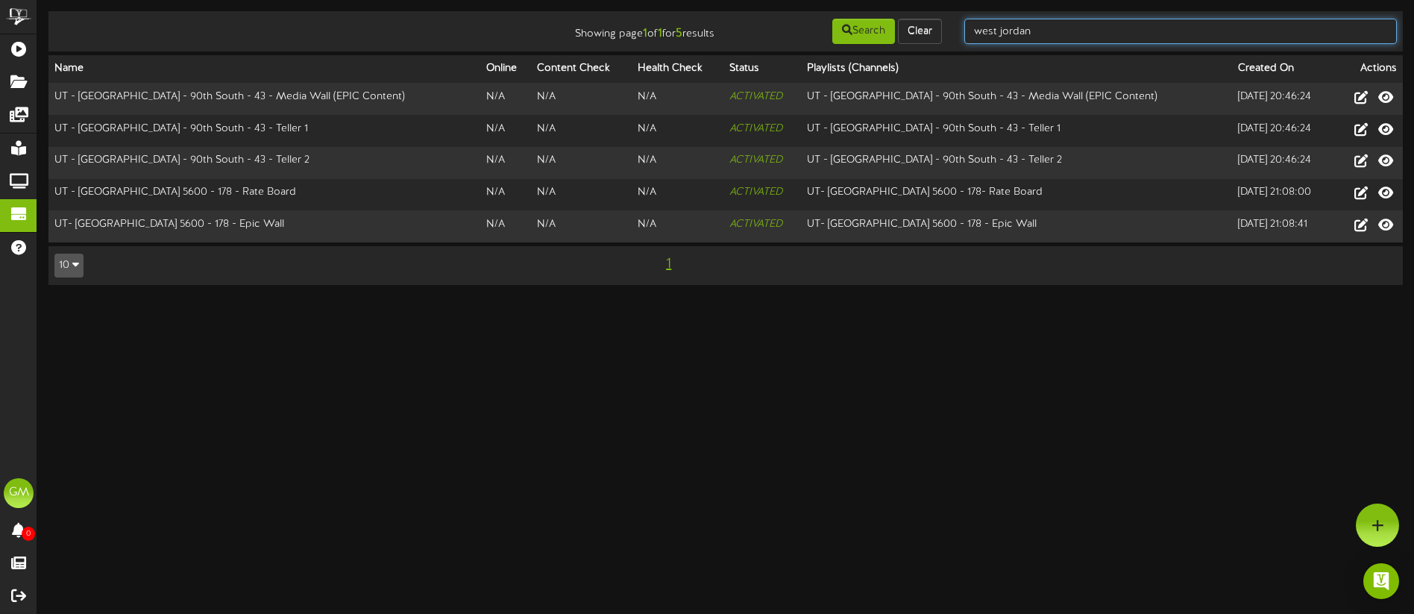
drag, startPoint x: 1053, startPoint y: 37, endPoint x: 964, endPoint y: 34, distance: 88.8
click at [964, 34] on input "west jordan" at bounding box center [1180, 31] width 433 height 25
type input "old corporate"
